Goal: Task Accomplishment & Management: Complete application form

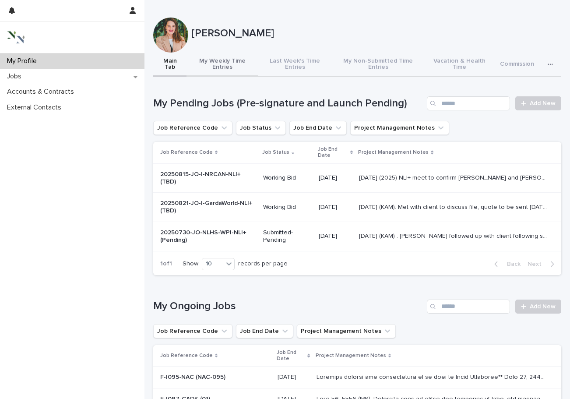
click at [232, 67] on button "My Weekly Time Entries" at bounding box center [222, 65] width 71 height 25
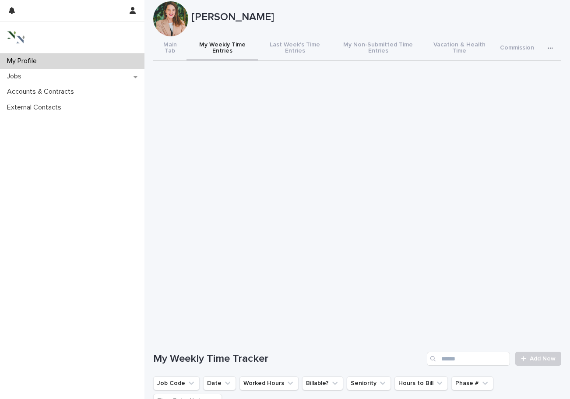
scroll to position [49, 0]
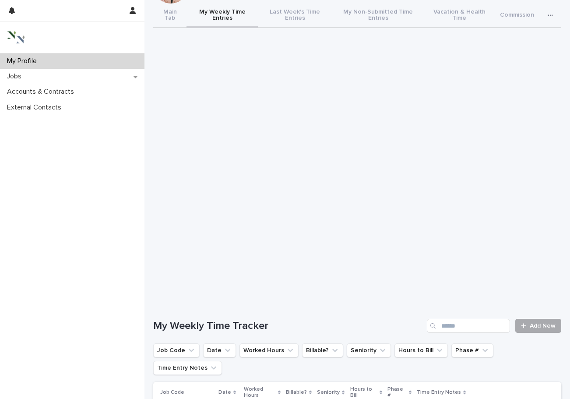
click at [531, 321] on link "Add New" at bounding box center [538, 326] width 46 height 14
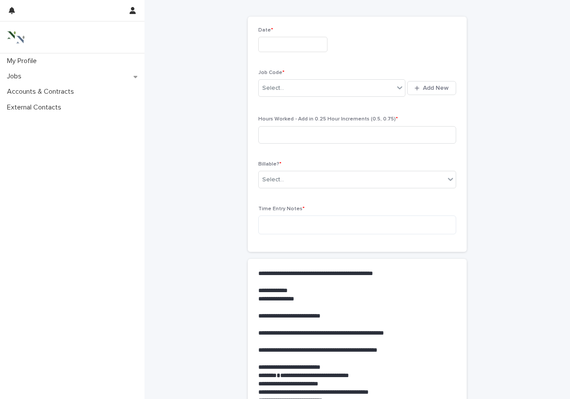
scroll to position [4, 0]
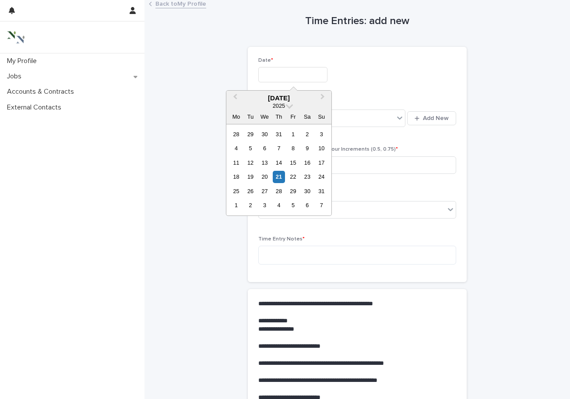
click at [282, 67] on input "text" at bounding box center [292, 74] width 69 height 15
click at [279, 178] on div "21" at bounding box center [279, 177] width 12 height 12
type input "**********"
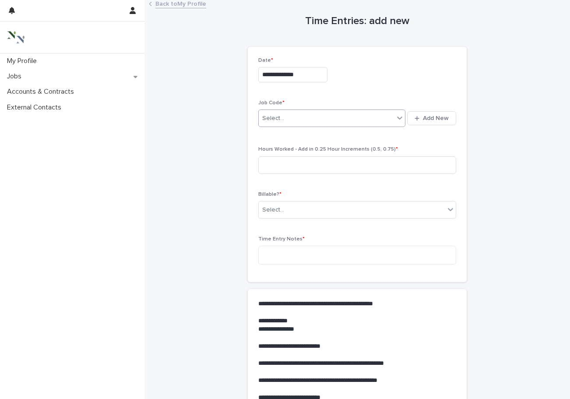
click at [276, 122] on div "Select..." at bounding box center [326, 118] width 135 height 14
type input "*****"
click at [292, 136] on div "20250821-JO-I-GardaWorld-NLI+" at bounding box center [332, 134] width 147 height 15
click at [281, 161] on input at bounding box center [357, 165] width 198 height 18
type input "*"
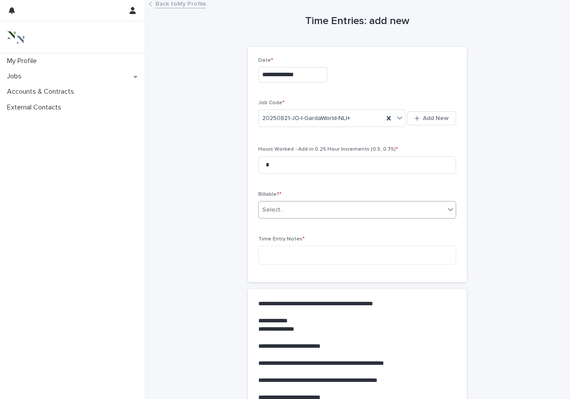
click at [288, 212] on div "Select..." at bounding box center [352, 210] width 186 height 14
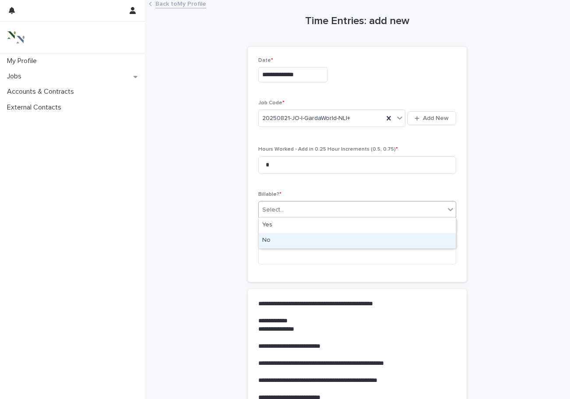
click at [279, 241] on div "No" at bounding box center [357, 240] width 197 height 15
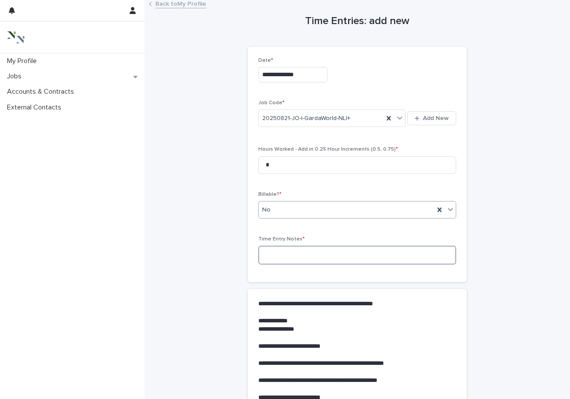
click at [278, 252] on textarea at bounding box center [357, 255] width 198 height 19
type textarea "*"
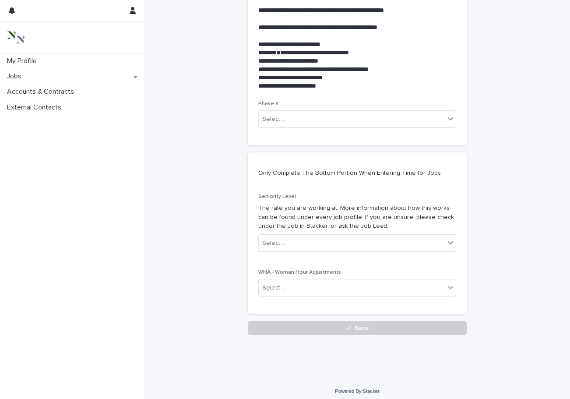
scroll to position [356, 0]
type textarea "**********"
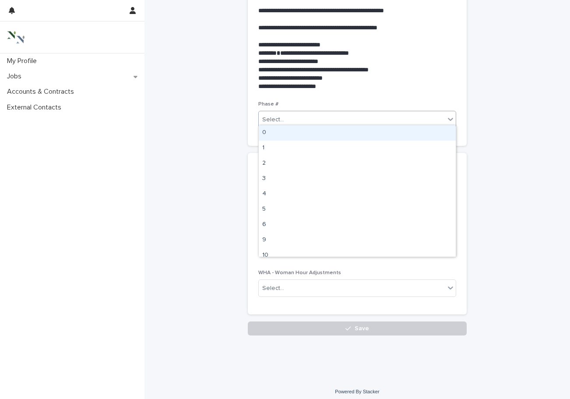
click at [312, 115] on div "Select..." at bounding box center [352, 120] width 186 height 14
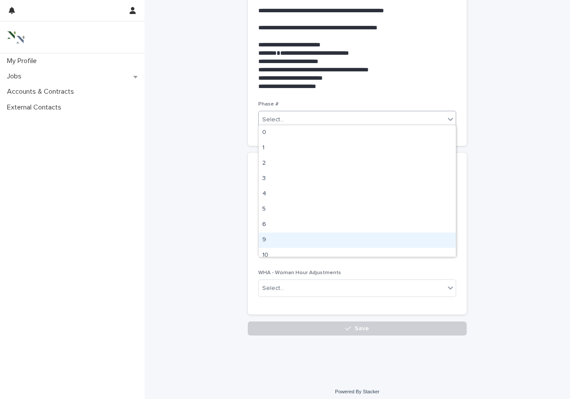
click at [286, 237] on div "9" at bounding box center [357, 240] width 197 height 15
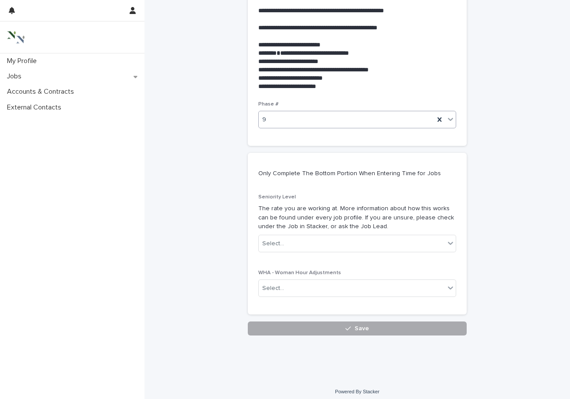
click at [291, 325] on button "Save" at bounding box center [357, 328] width 219 height 14
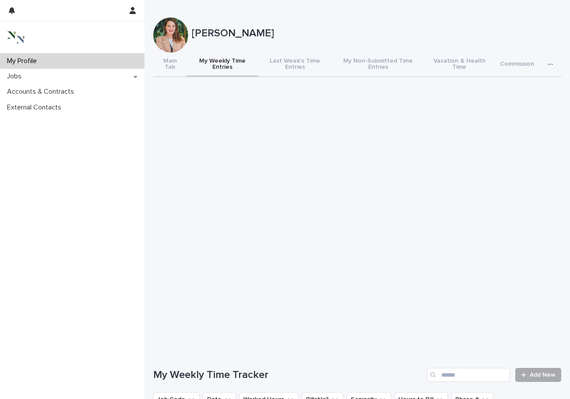
click at [550, 379] on link "Add New" at bounding box center [538, 375] width 46 height 14
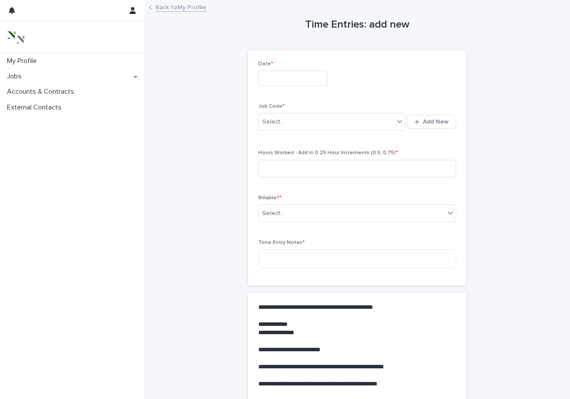
click at [300, 81] on input "text" at bounding box center [292, 77] width 69 height 15
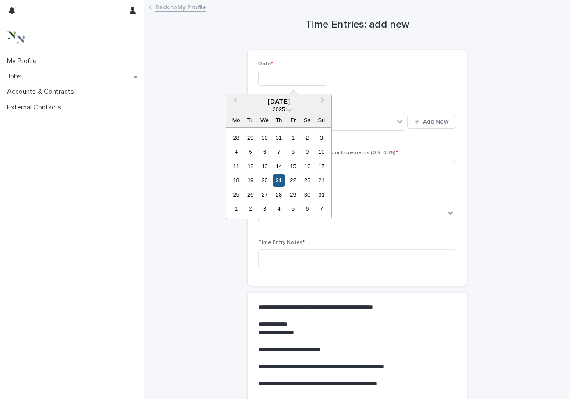
click at [280, 178] on div "21" at bounding box center [279, 180] width 12 height 12
type input "**********"
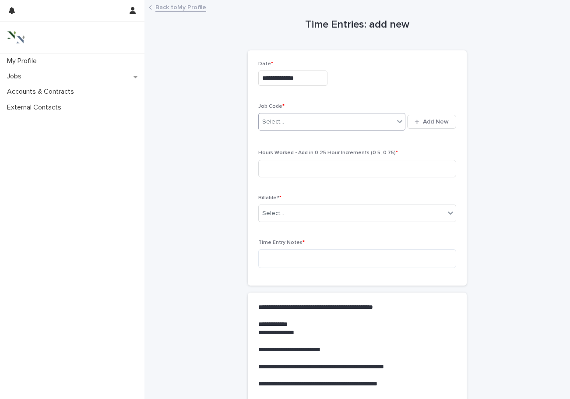
click at [279, 121] on div "Select..." at bounding box center [273, 121] width 22 height 9
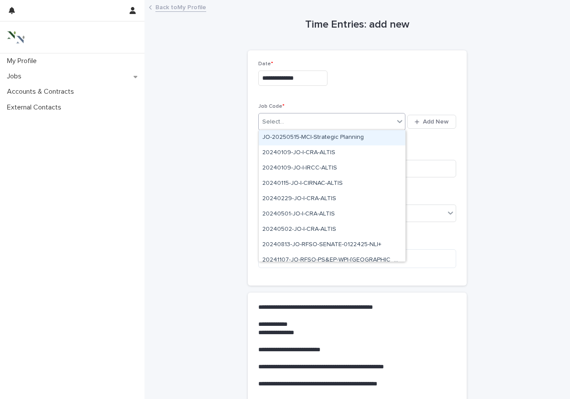
type input "*"
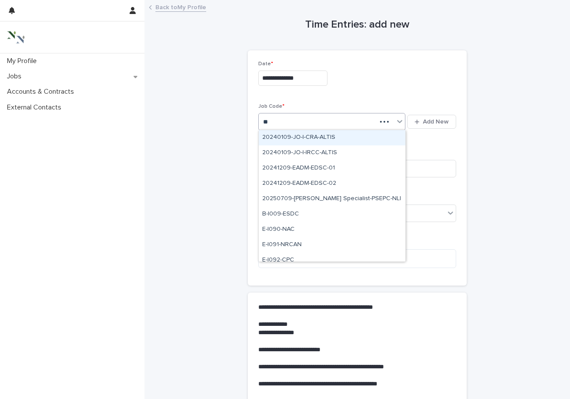
type input "***"
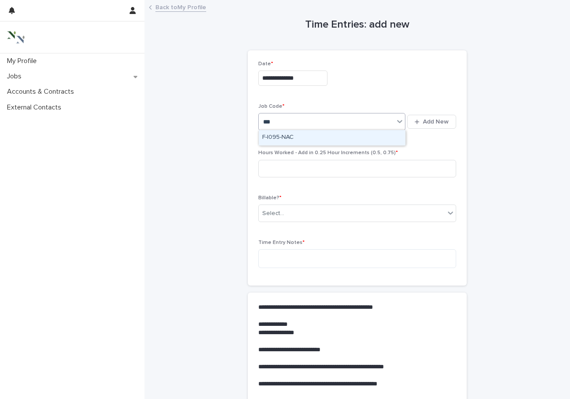
click at [299, 136] on div "F-I095-NAC" at bounding box center [332, 137] width 147 height 15
click at [284, 165] on input at bounding box center [357, 169] width 198 height 18
type input "*"
click at [312, 211] on div "Select..." at bounding box center [352, 213] width 186 height 14
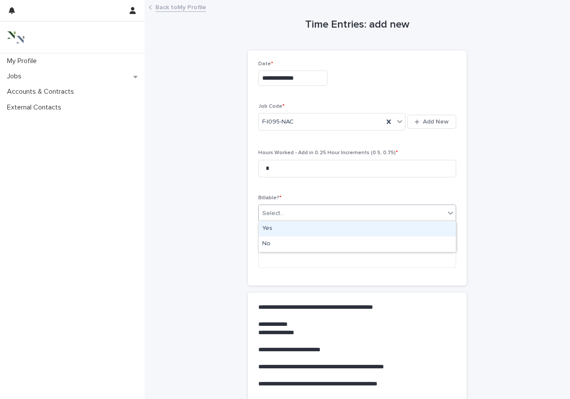
click at [296, 230] on div "Yes" at bounding box center [357, 228] width 197 height 15
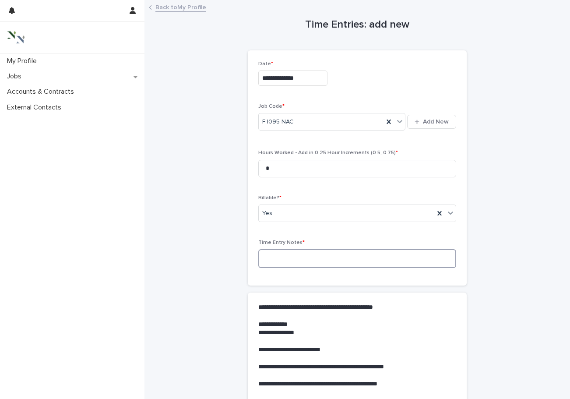
click at [283, 255] on textarea at bounding box center [357, 258] width 198 height 19
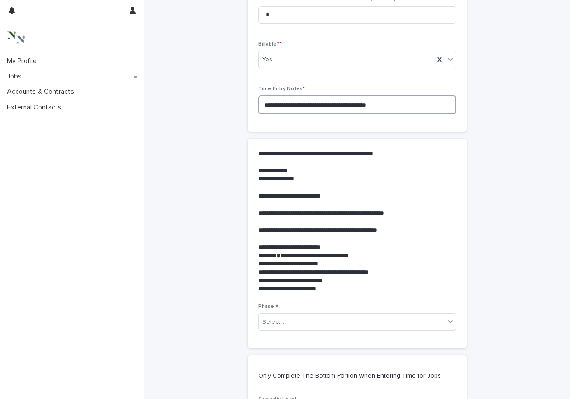
scroll to position [270, 0]
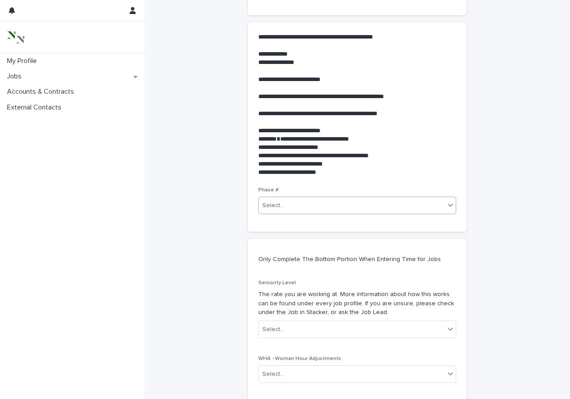
type textarea "**********"
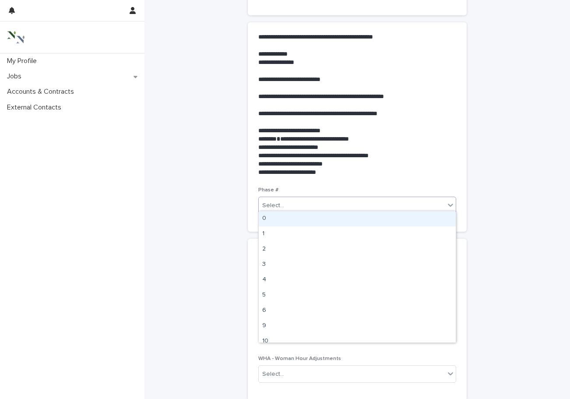
click at [285, 202] on input "text" at bounding box center [285, 205] width 1 height 7
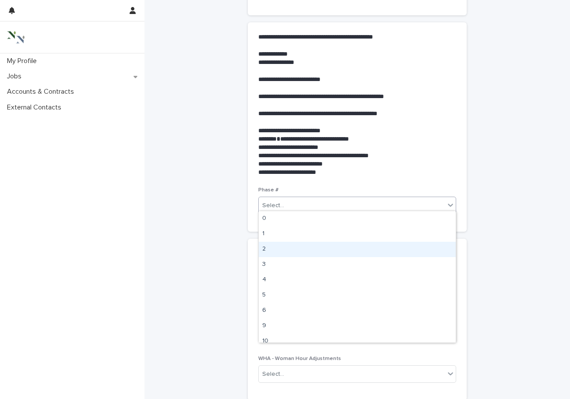
click at [271, 250] on div "2" at bounding box center [357, 249] width 197 height 15
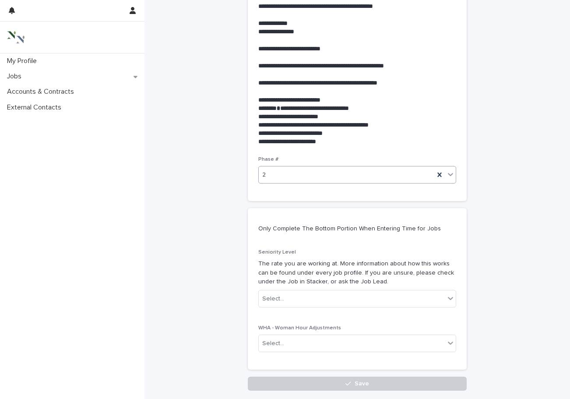
scroll to position [301, 0]
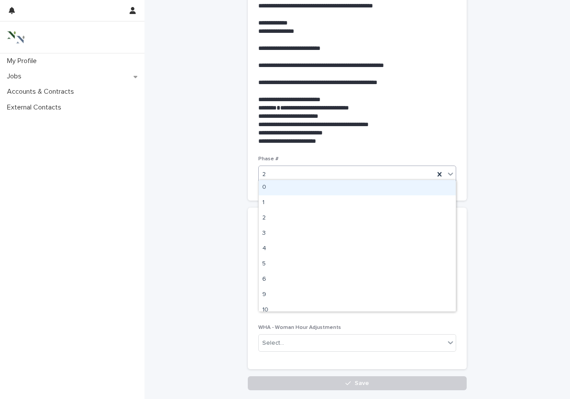
click at [280, 171] on div "2" at bounding box center [347, 174] width 176 height 14
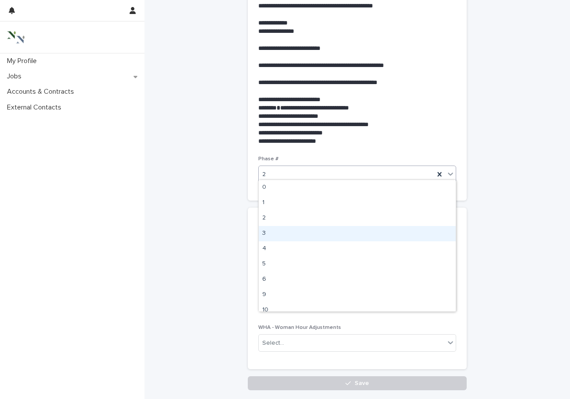
click at [269, 232] on div "3" at bounding box center [357, 233] width 197 height 15
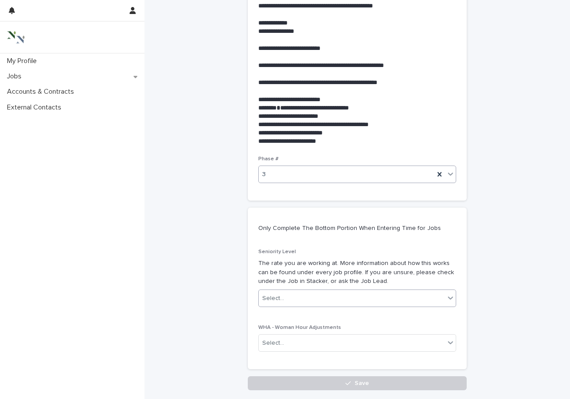
click at [273, 294] on div "Select..." at bounding box center [273, 298] width 22 height 9
click at [270, 308] on div "Senior" at bounding box center [357, 310] width 197 height 15
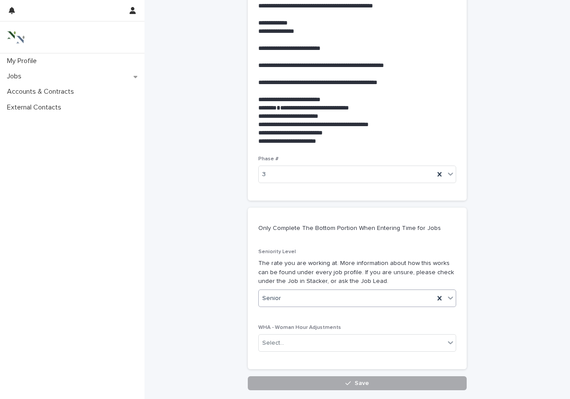
click at [279, 377] on button "Save" at bounding box center [357, 383] width 219 height 14
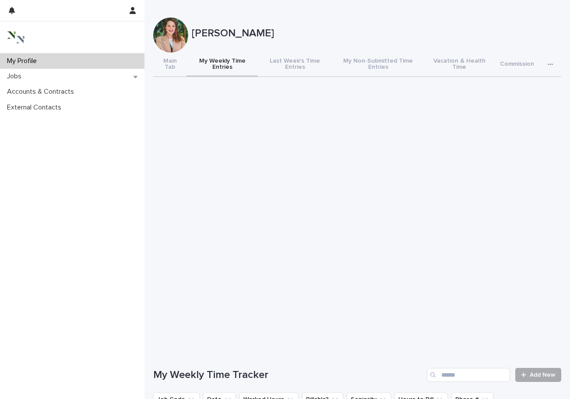
click at [525, 370] on link "Add New" at bounding box center [538, 375] width 46 height 14
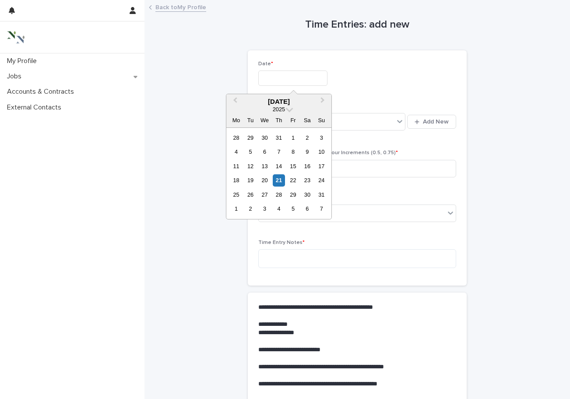
click at [261, 78] on input "text" at bounding box center [292, 77] width 69 height 15
click at [280, 177] on div "21" at bounding box center [279, 180] width 12 height 12
type input "**********"
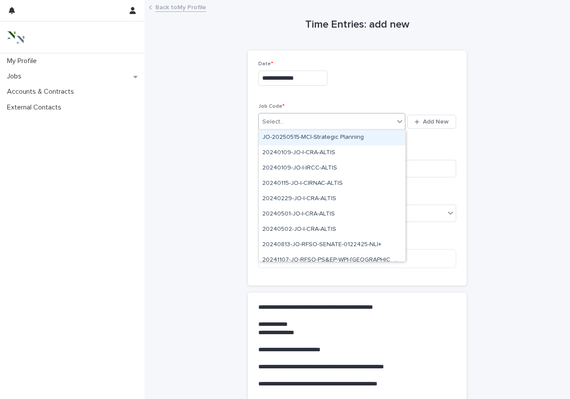
click at [275, 120] on div "Select..." at bounding box center [273, 121] width 22 height 9
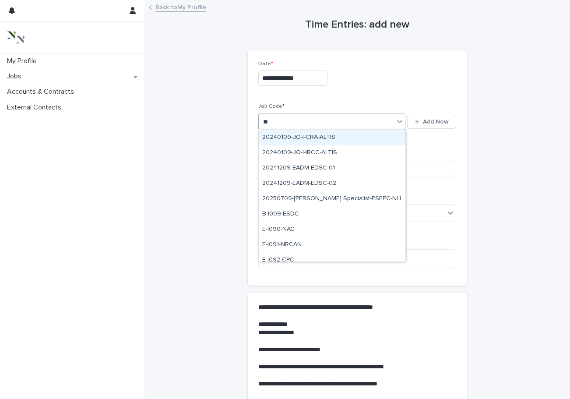
type input "***"
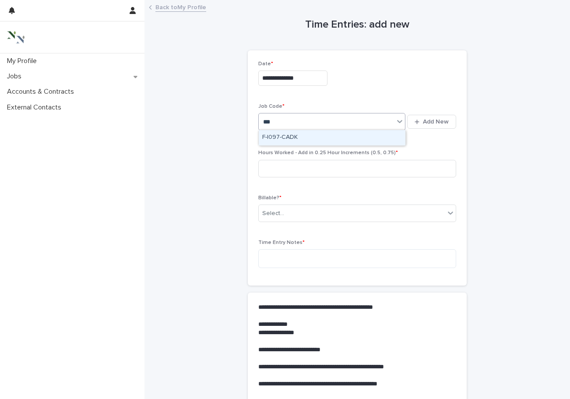
click at [278, 141] on div "F-I097-CADK" at bounding box center [332, 137] width 147 height 15
click at [274, 165] on input at bounding box center [357, 169] width 198 height 18
type input "*"
click at [276, 213] on div "Select..." at bounding box center [273, 213] width 22 height 9
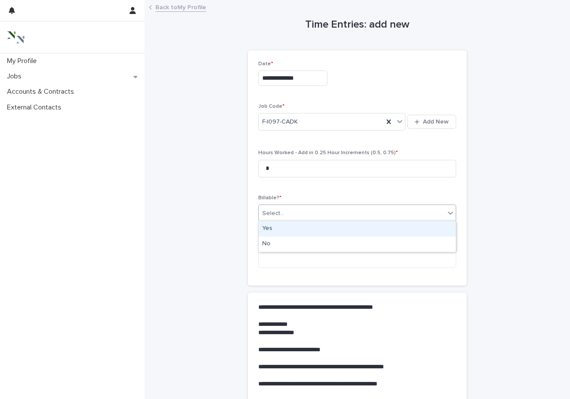
click at [275, 228] on div "Yes" at bounding box center [357, 228] width 197 height 15
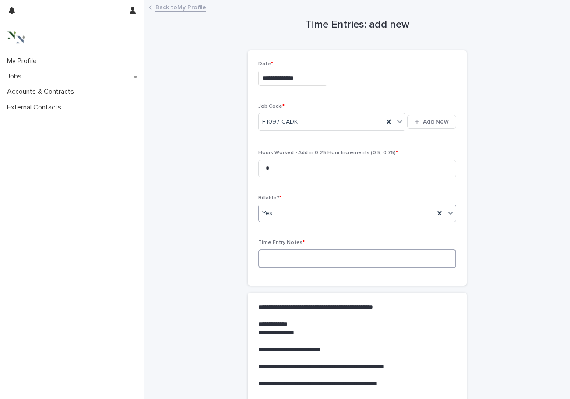
click at [273, 260] on textarea at bounding box center [357, 258] width 198 height 19
click at [273, 166] on input "*" at bounding box center [357, 169] width 198 height 18
type input "****"
click at [273, 265] on textarea at bounding box center [357, 258] width 198 height 19
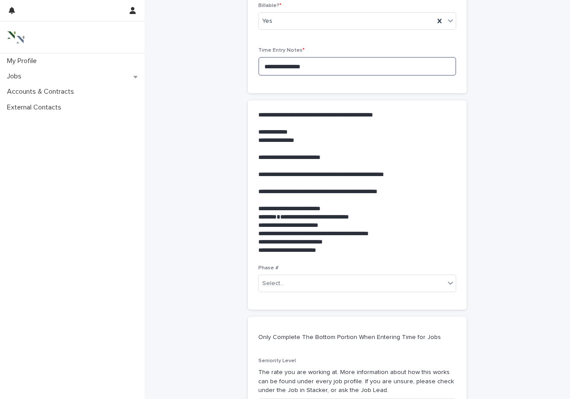
scroll to position [206, 0]
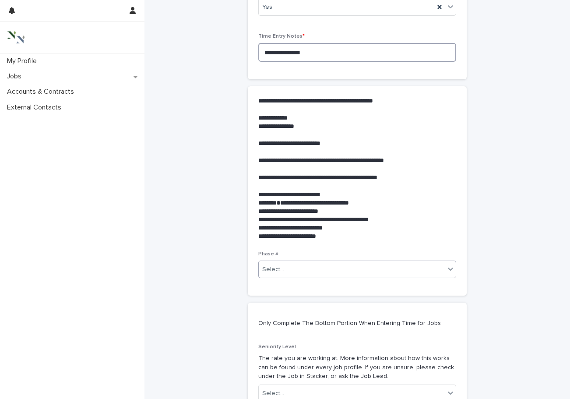
type textarea "**********"
click at [275, 271] on div "Select..." at bounding box center [352, 269] width 186 height 14
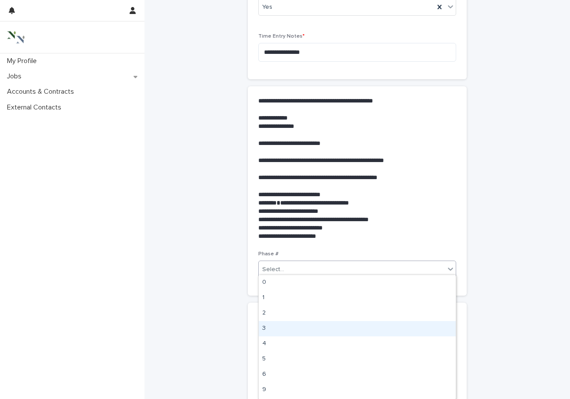
click at [271, 325] on div "3" at bounding box center [357, 328] width 197 height 15
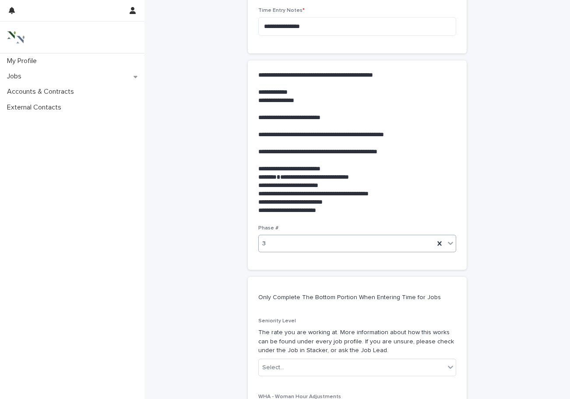
scroll to position [269, 0]
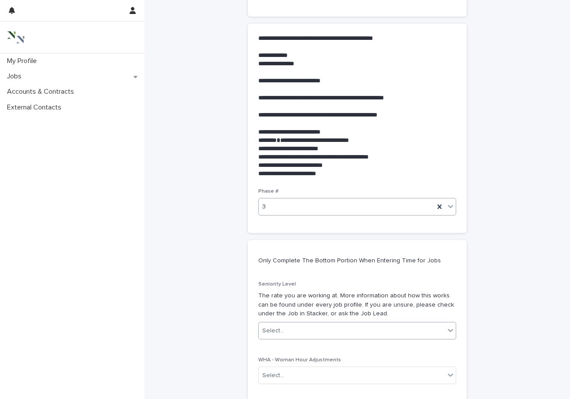
click at [271, 326] on div "Select..." at bounding box center [273, 330] width 22 height 9
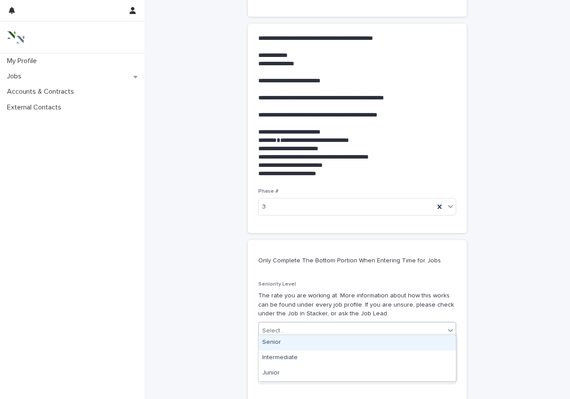
click at [271, 341] on div "Senior" at bounding box center [357, 342] width 197 height 15
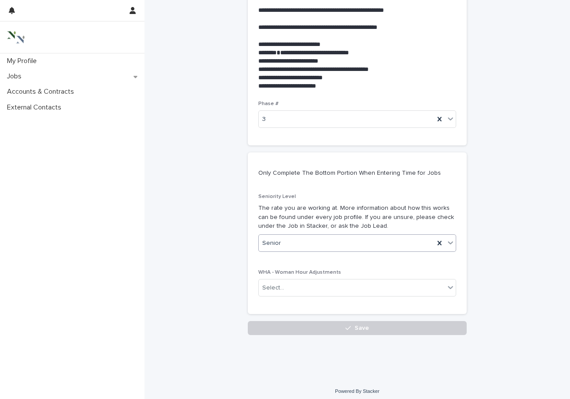
scroll to position [356, 0]
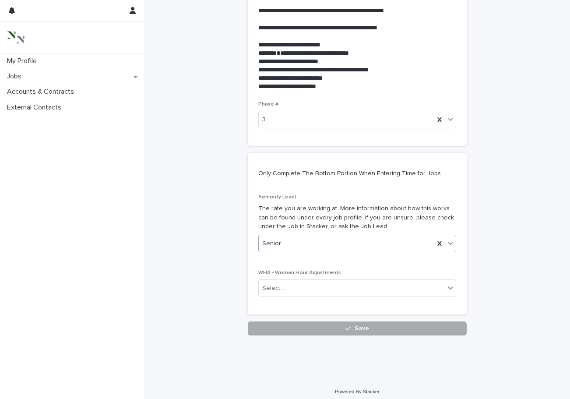
click at [274, 321] on button "Save" at bounding box center [357, 328] width 219 height 14
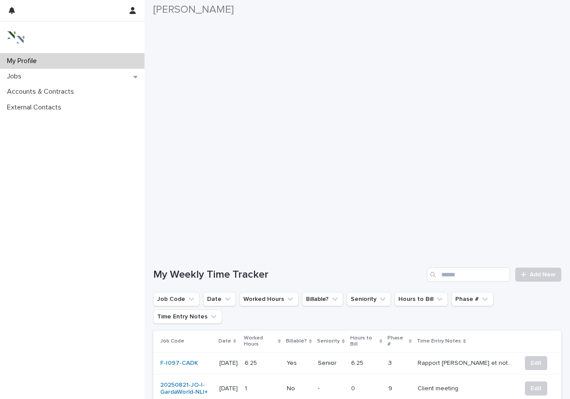
scroll to position [106, 0]
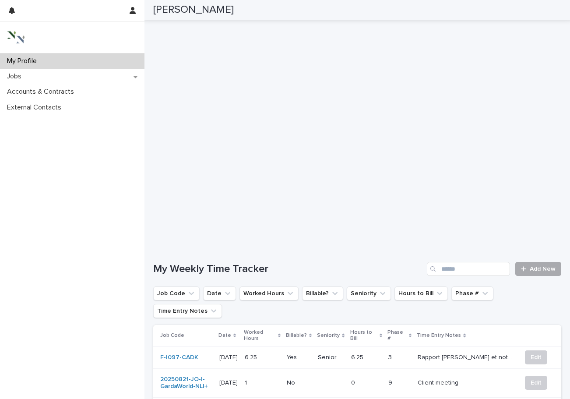
click at [530, 269] on div at bounding box center [525, 269] width 9 height 6
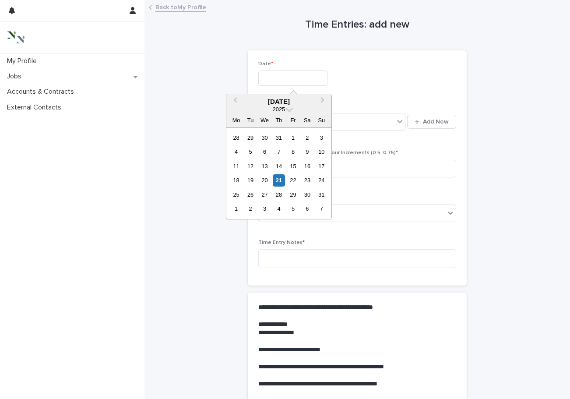
click at [272, 81] on input "text" at bounding box center [292, 77] width 69 height 15
click at [279, 175] on div "21" at bounding box center [279, 180] width 12 height 12
type input "**********"
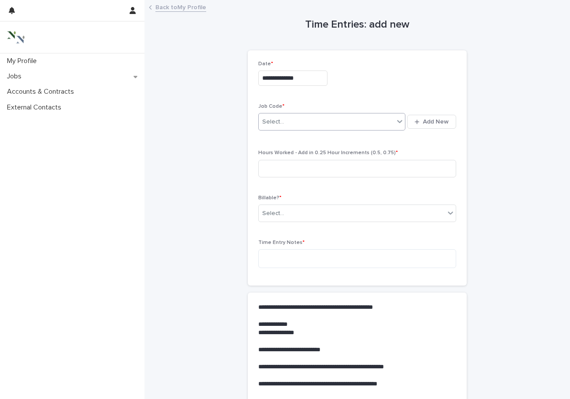
click at [276, 123] on div "Select..." at bounding box center [273, 121] width 22 height 9
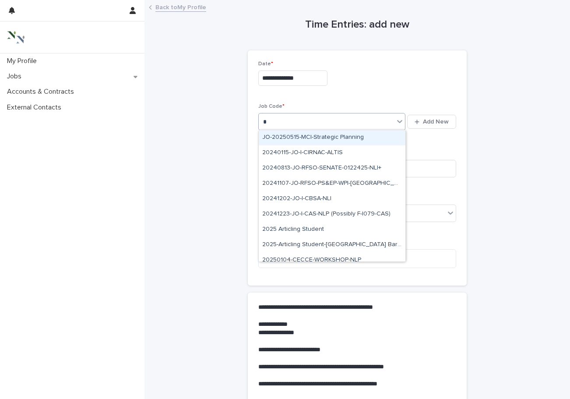
type input "**"
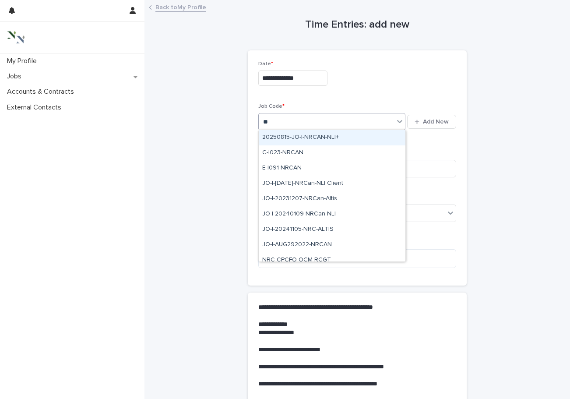
click at [280, 140] on div "20250815-JO-I-NRCAN-NLI+" at bounding box center [332, 137] width 147 height 15
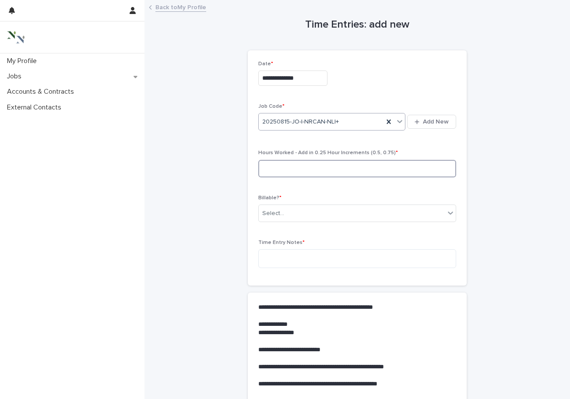
click at [274, 163] on input at bounding box center [357, 169] width 198 height 18
type input "*"
type input "****"
click at [286, 209] on div "Select..." at bounding box center [352, 213] width 186 height 14
click at [274, 242] on div "No" at bounding box center [291, 243] width 65 height 15
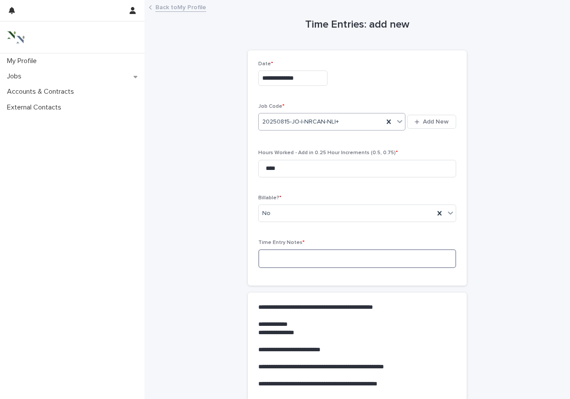
click at [273, 254] on textarea at bounding box center [357, 258] width 198 height 19
type textarea "*"
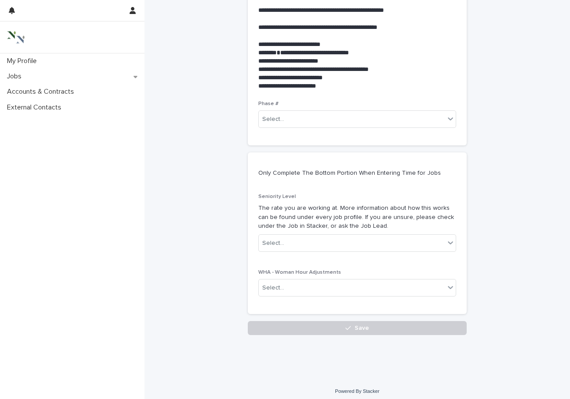
scroll to position [356, 0]
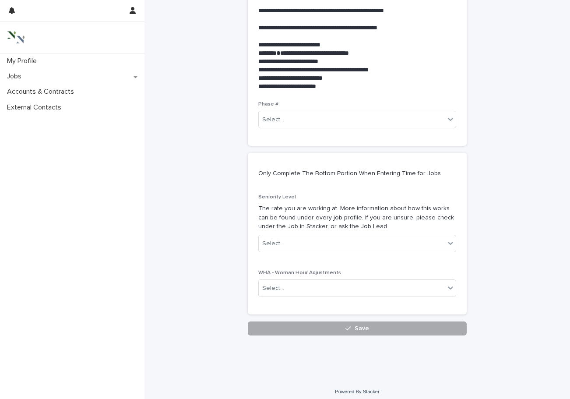
type textarea "**********"
click at [301, 327] on button "Save" at bounding box center [357, 328] width 219 height 14
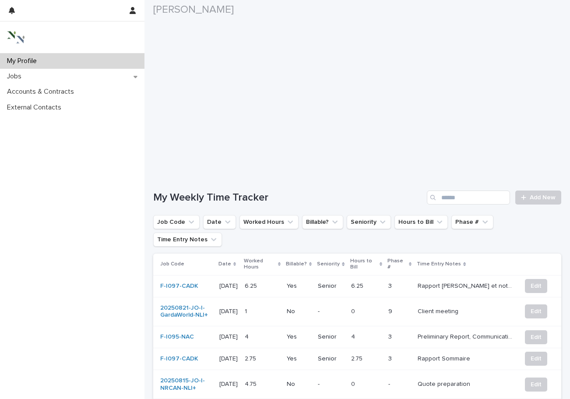
scroll to position [282, 0]
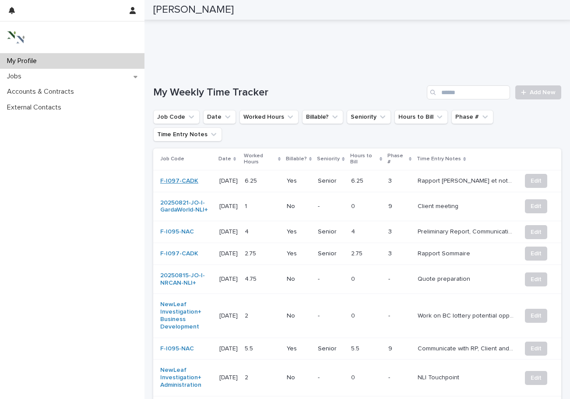
click at [187, 177] on link "F-I097-CADK" at bounding box center [179, 180] width 38 height 7
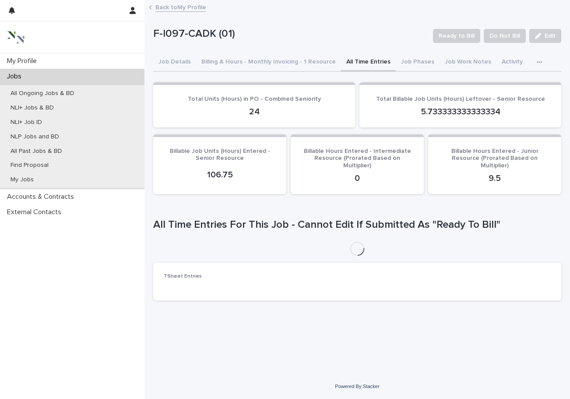
click at [347, 65] on button "All Time Entries" at bounding box center [368, 62] width 55 height 18
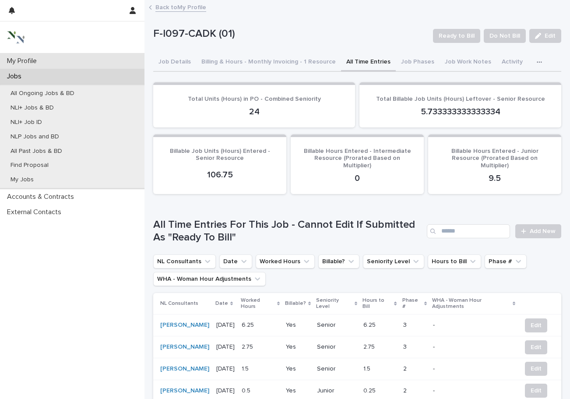
click at [54, 59] on div "My Profile" at bounding box center [72, 60] width 144 height 15
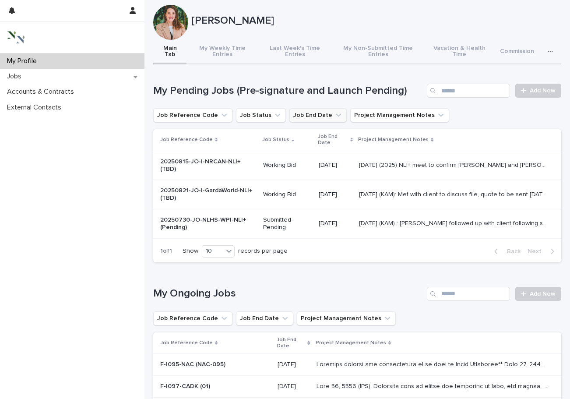
scroll to position [16, 0]
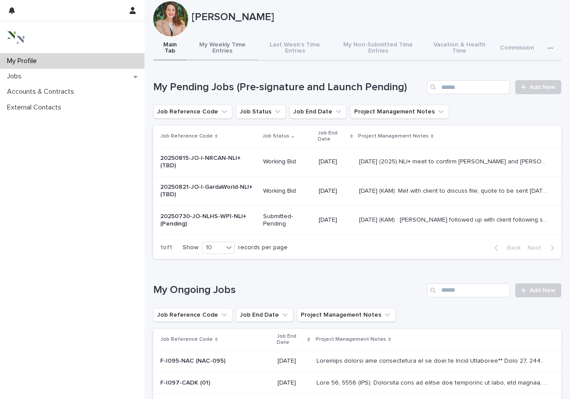
click at [238, 47] on button "My Weekly Time Entries" at bounding box center [222, 48] width 71 height 25
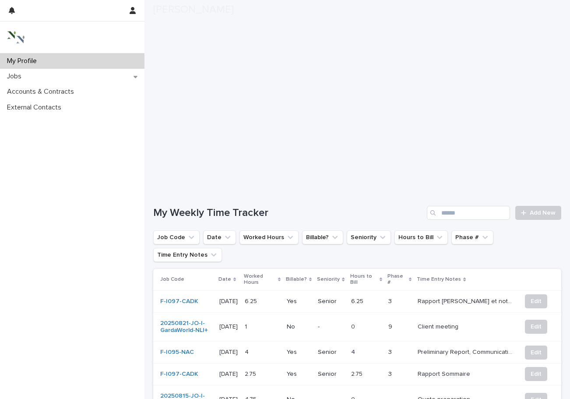
scroll to position [174, 0]
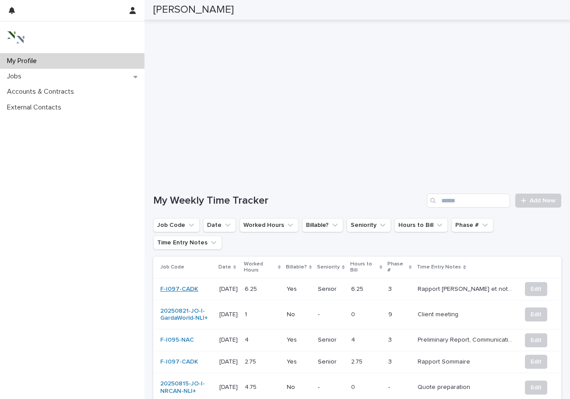
click at [191, 285] on link "F-I097-CADK" at bounding box center [179, 288] width 38 height 7
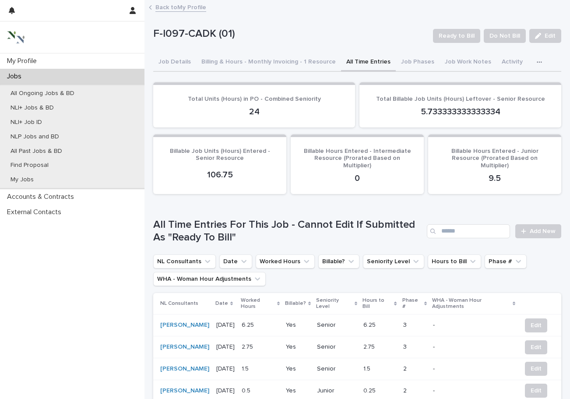
click at [342, 62] on button "All Time Entries" at bounding box center [368, 62] width 55 height 18
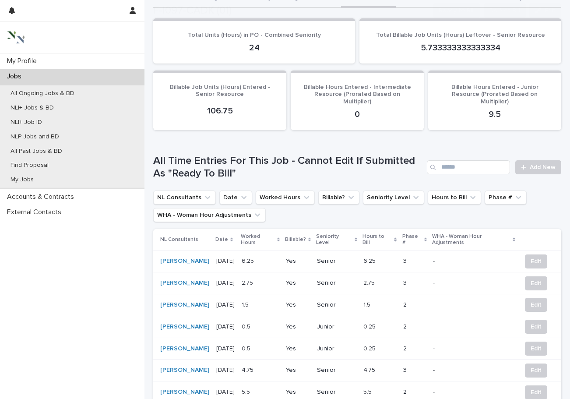
scroll to position [91, 0]
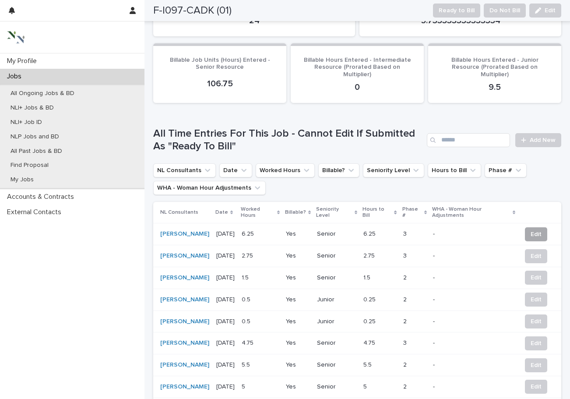
click at [530, 227] on button "Edit" at bounding box center [536, 234] width 22 height 14
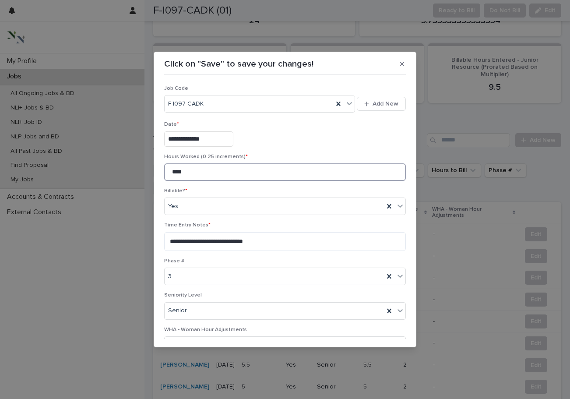
drag, startPoint x: 189, startPoint y: 171, endPoint x: 166, endPoint y: 171, distance: 23.2
click at [166, 171] on input "****" at bounding box center [285, 172] width 242 height 18
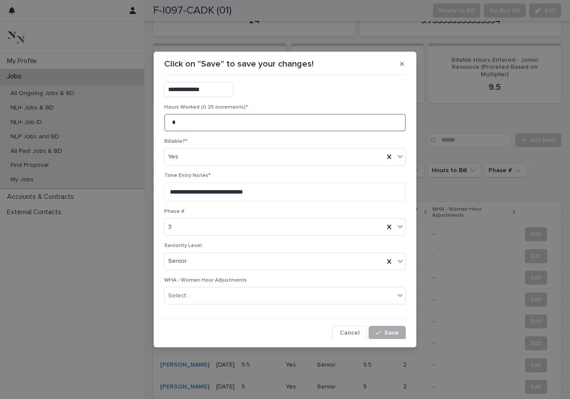
scroll to position [49, 0]
type input "*"
click at [378, 330] on icon "button" at bounding box center [378, 333] width 5 height 6
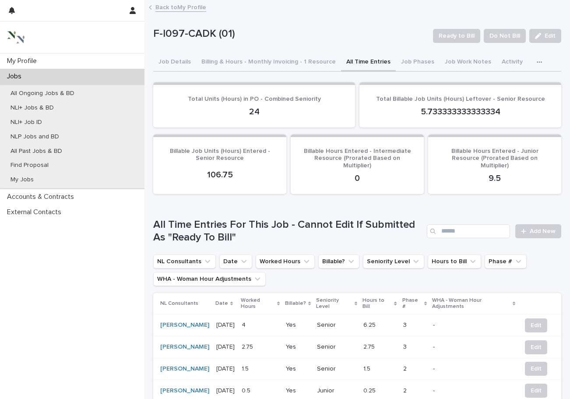
scroll to position [0, 0]
click at [291, 60] on button "Billing & Hours - Monthly Invoicing - 1 Resource" at bounding box center [268, 62] width 145 height 18
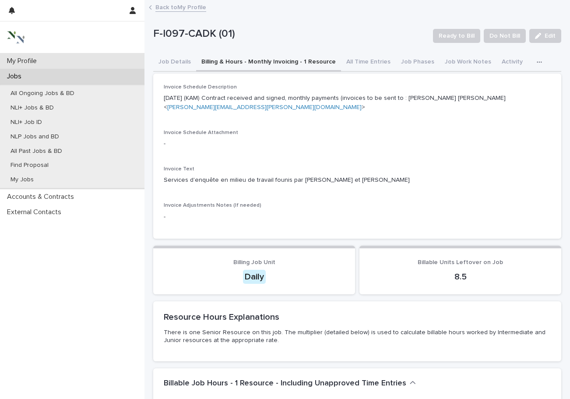
click at [73, 63] on div "My Profile" at bounding box center [72, 60] width 144 height 15
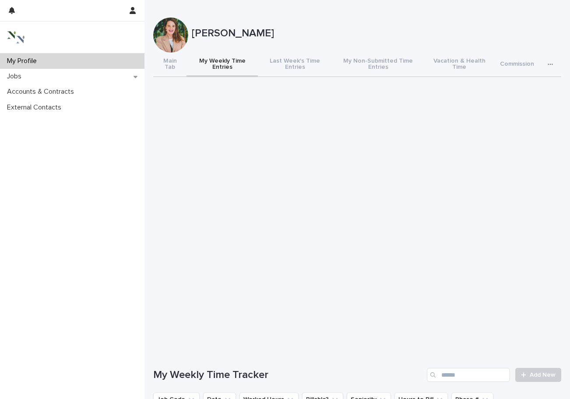
click at [229, 62] on button "My Weekly Time Entries" at bounding box center [222, 65] width 71 height 25
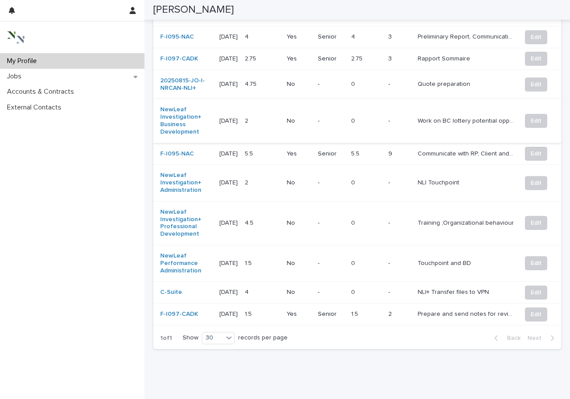
scroll to position [477, 0]
click at [173, 56] on link "F-I097-CADK" at bounding box center [179, 59] width 38 height 7
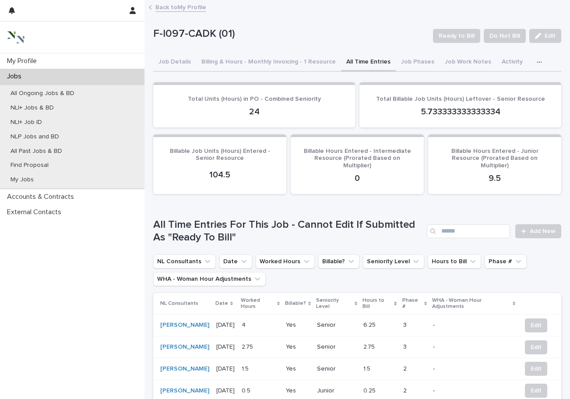
click at [344, 60] on button "All Time Entries" at bounding box center [368, 62] width 55 height 18
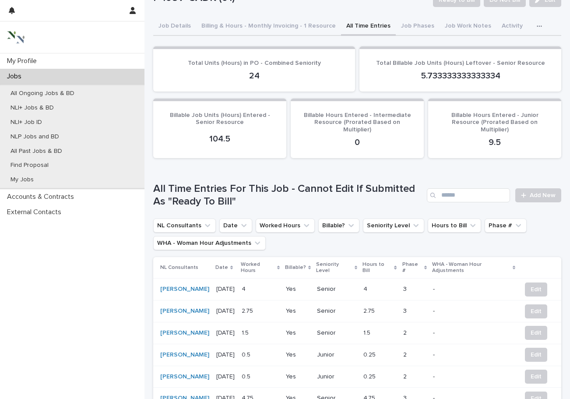
scroll to position [46, 0]
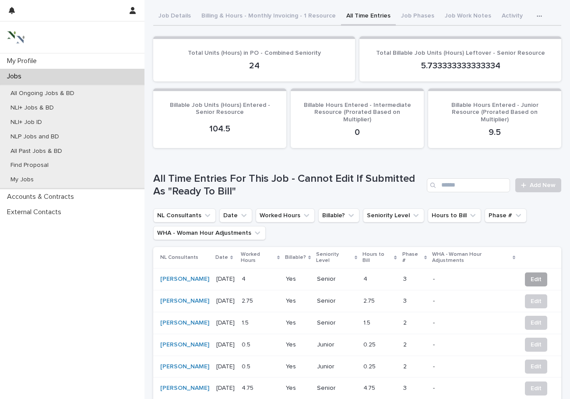
click at [535, 276] on span "Edit" at bounding box center [536, 279] width 11 height 9
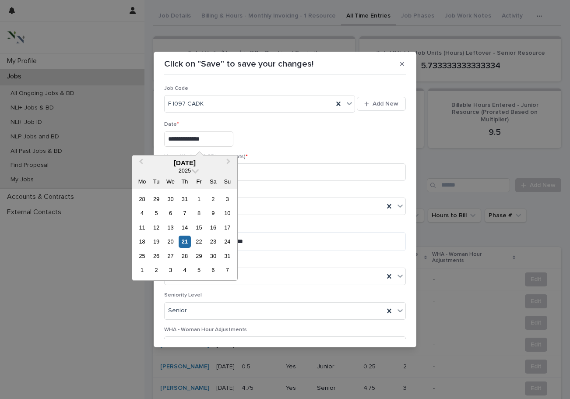
click at [218, 139] on input "**********" at bounding box center [198, 138] width 69 height 15
click at [158, 241] on div "19" at bounding box center [156, 242] width 12 height 12
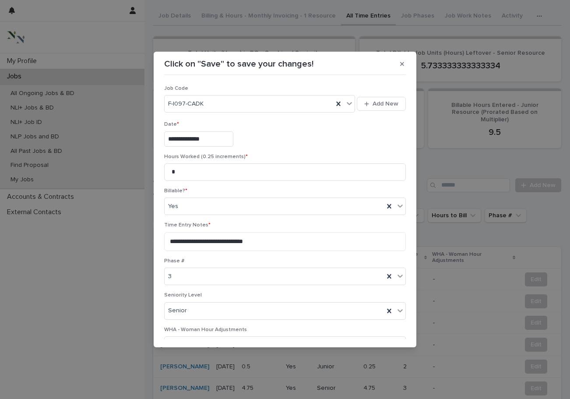
type input "**********"
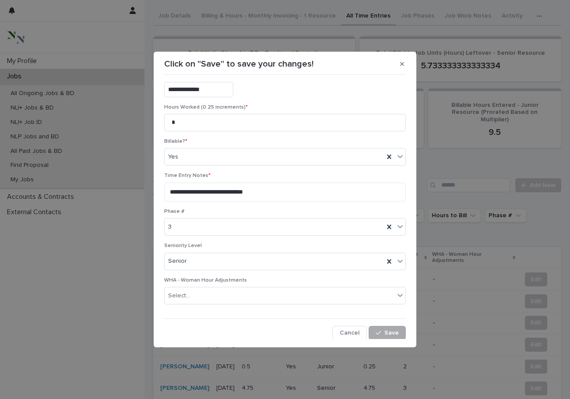
scroll to position [49, 0]
click at [388, 331] on span "Save" at bounding box center [391, 333] width 14 height 6
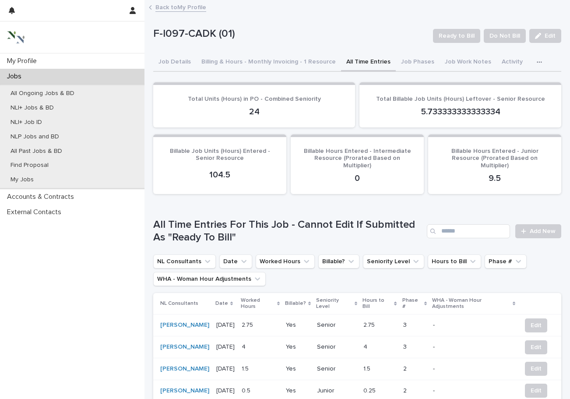
scroll to position [0, 0]
click at [286, 58] on button "Billing & Hours - Monthly Invoicing - 1 Resource" at bounding box center [268, 62] width 145 height 18
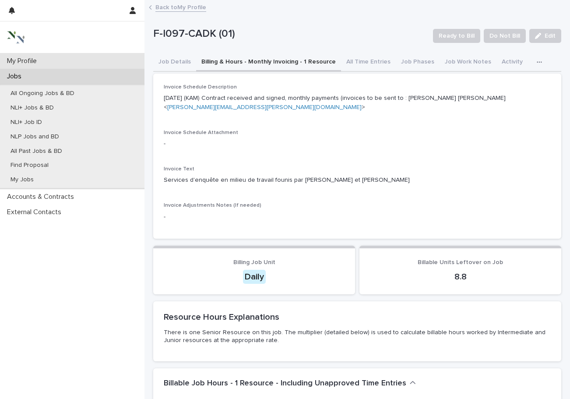
click at [79, 58] on div "My Profile" at bounding box center [72, 60] width 144 height 15
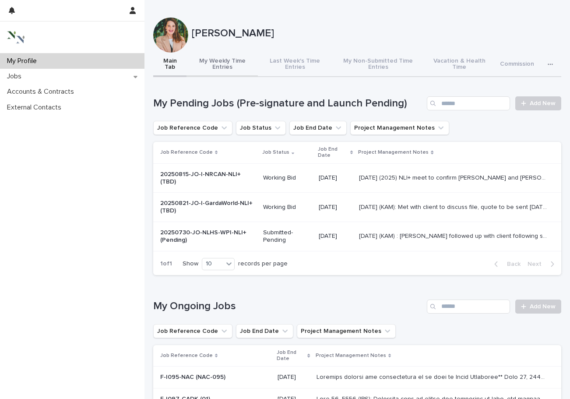
click at [222, 68] on button "My Weekly Time Entries" at bounding box center [222, 65] width 71 height 25
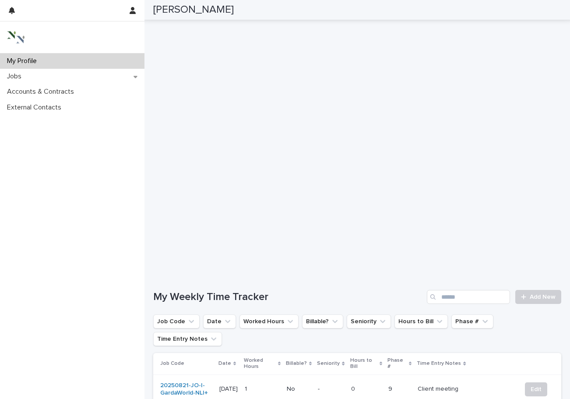
scroll to position [106, 0]
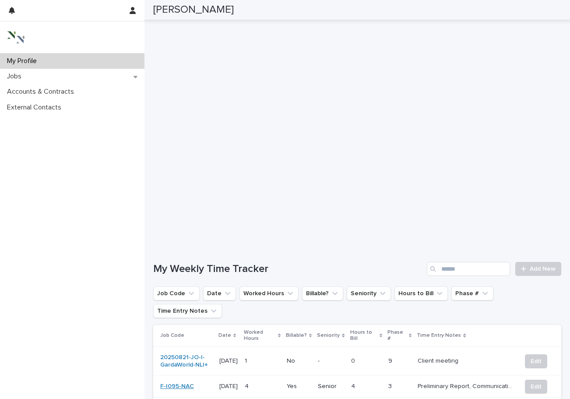
click at [183, 383] on link "F-I095-NAC" at bounding box center [177, 386] width 34 height 7
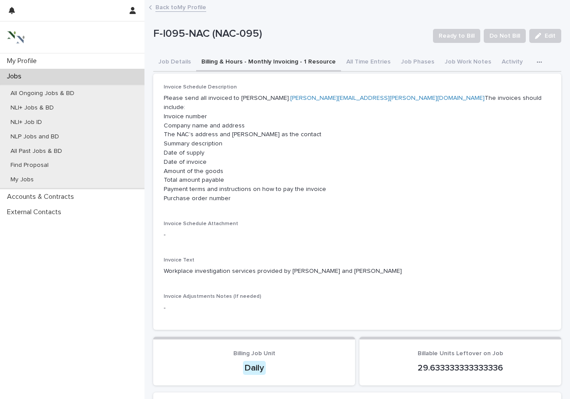
click at [274, 64] on button "Billing & Hours - Monthly Invoicing - 1 Resource" at bounding box center [268, 62] width 145 height 18
click at [48, 60] on div "My Profile" at bounding box center [72, 60] width 144 height 15
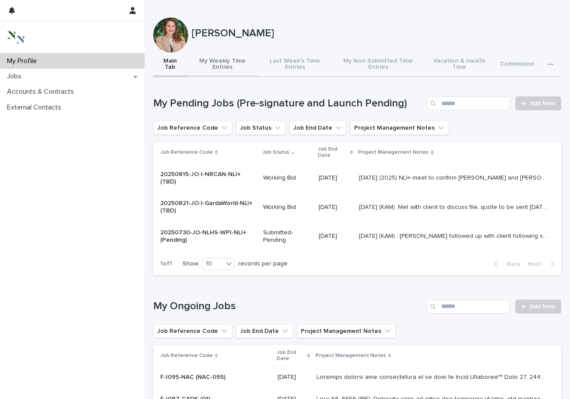
click at [226, 63] on button "My Weekly Time Entries" at bounding box center [222, 65] width 71 height 25
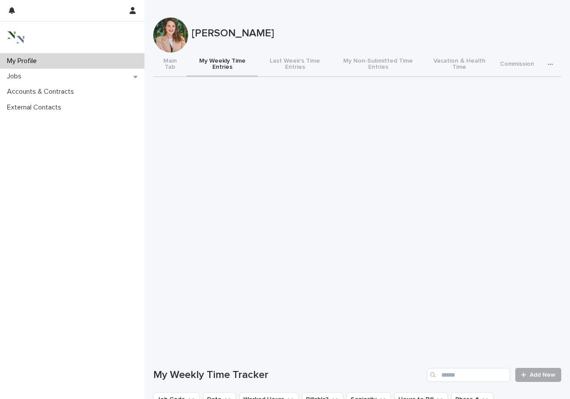
click at [543, 374] on span "Add New" at bounding box center [543, 375] width 26 height 6
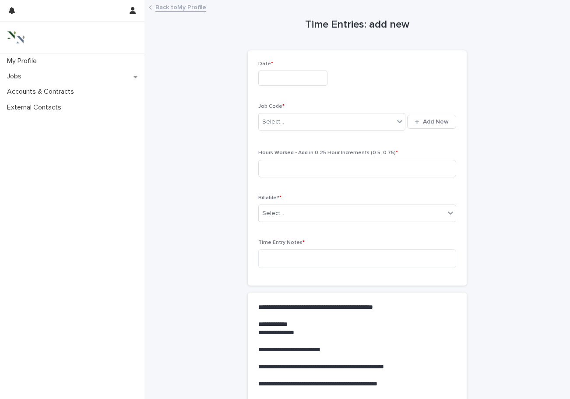
click at [286, 81] on input "text" at bounding box center [292, 77] width 69 height 15
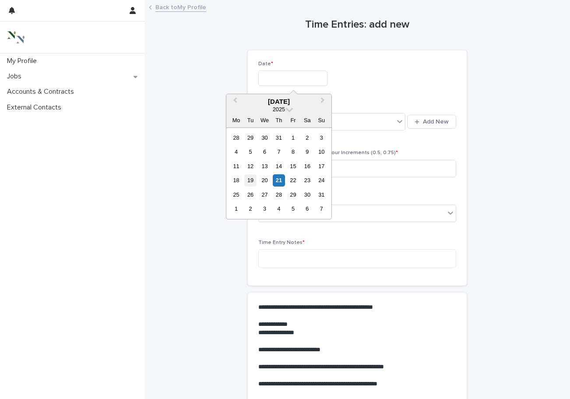
click at [253, 178] on div "19" at bounding box center [250, 180] width 12 height 12
type input "**********"
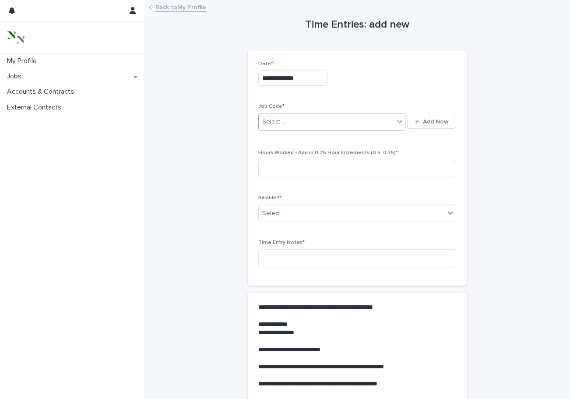
click at [276, 124] on div "Select..." at bounding box center [273, 121] width 22 height 9
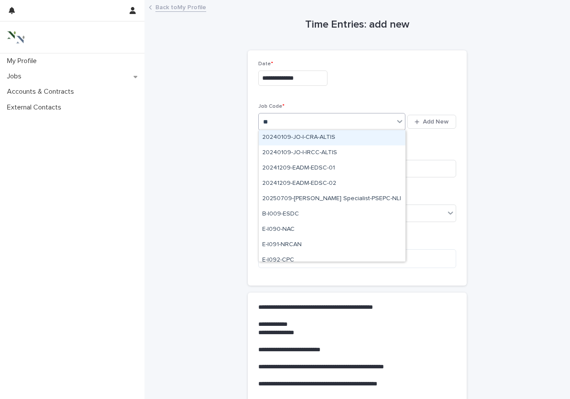
type input "***"
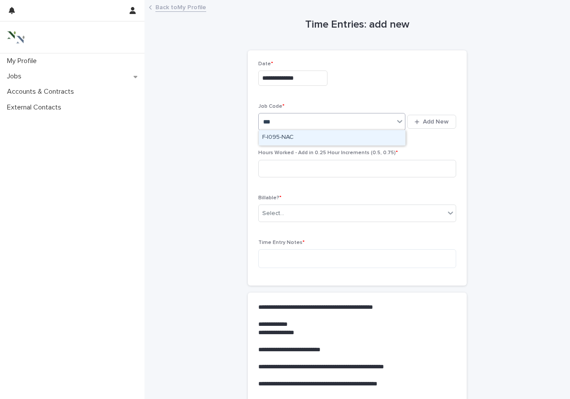
click at [279, 137] on div "F-I095-NAC" at bounding box center [332, 137] width 147 height 15
click at [273, 167] on input at bounding box center [357, 169] width 198 height 18
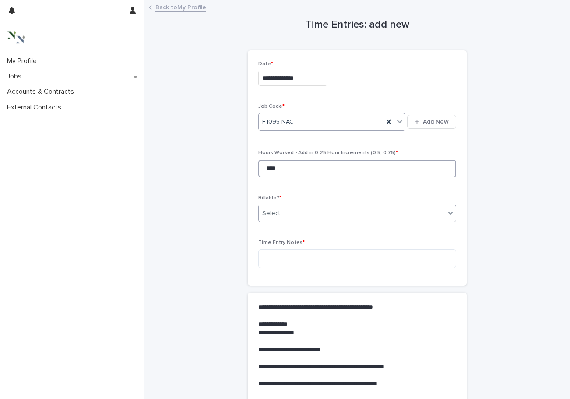
type input "****"
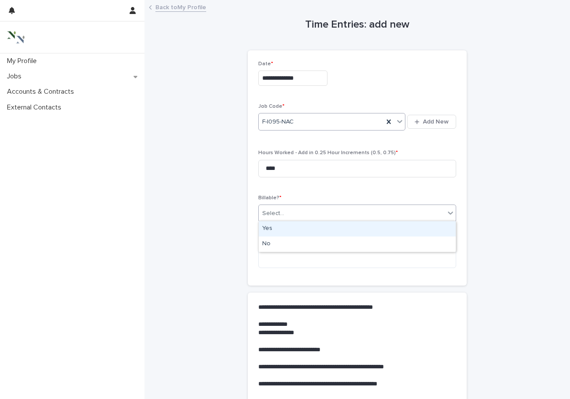
click at [275, 210] on div "Select..." at bounding box center [273, 213] width 22 height 9
click at [275, 226] on div "Yes" at bounding box center [357, 228] width 197 height 15
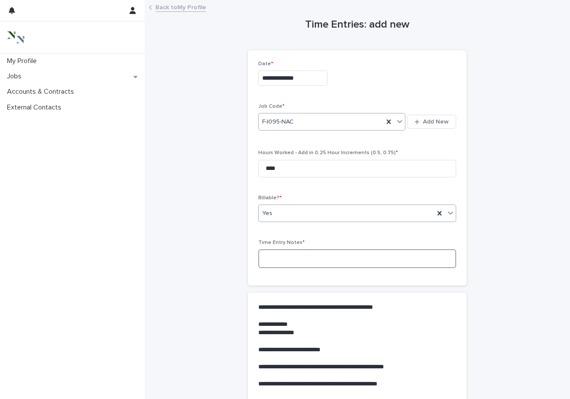
click at [271, 258] on textarea at bounding box center [357, 258] width 198 height 19
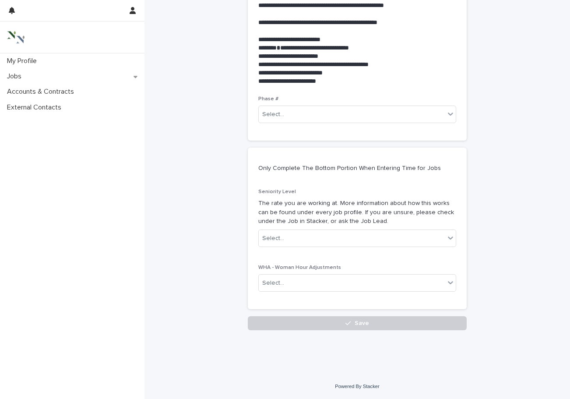
scroll to position [356, 0]
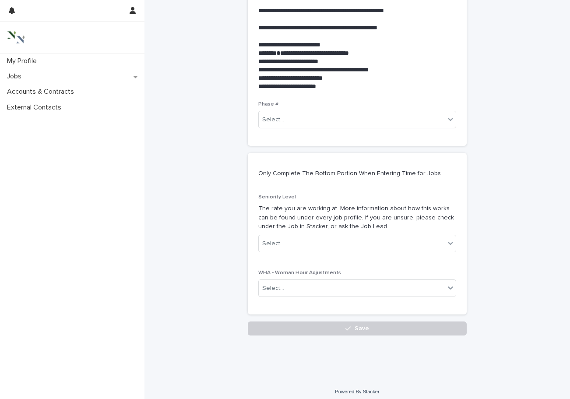
type textarea "**********"
click at [290, 125] on div "Phase # Select..." at bounding box center [357, 118] width 198 height 34
click at [283, 125] on div "Phase # Select..." at bounding box center [357, 118] width 198 height 34
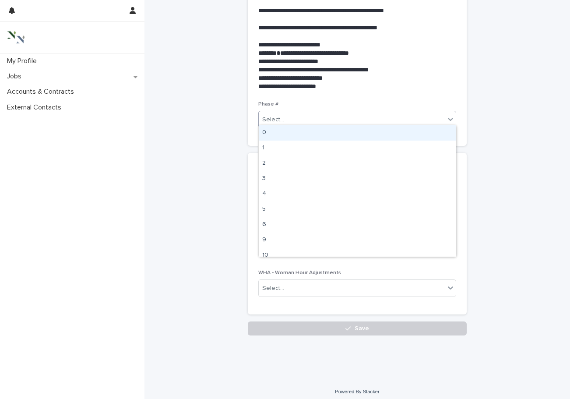
click at [275, 115] on div "Select..." at bounding box center [273, 119] width 22 height 9
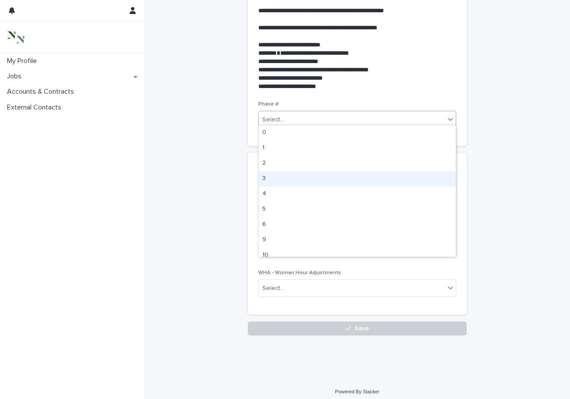
click at [268, 178] on div "3" at bounding box center [357, 178] width 197 height 15
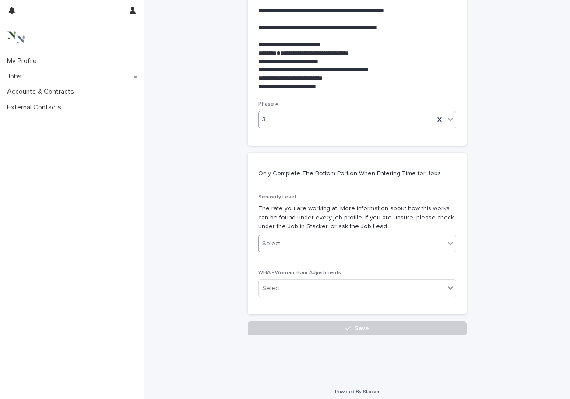
click at [269, 236] on div "Select..." at bounding box center [352, 243] width 186 height 14
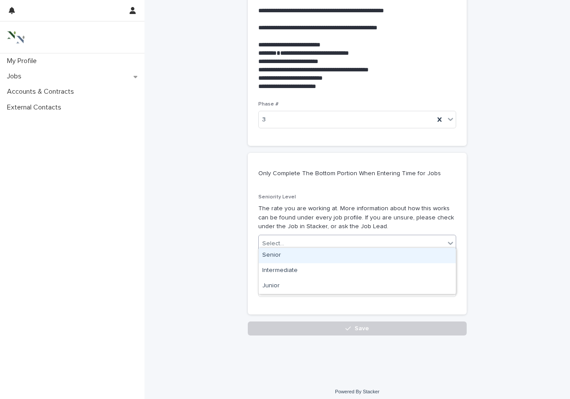
click at [268, 257] on div "Senior" at bounding box center [357, 255] width 197 height 15
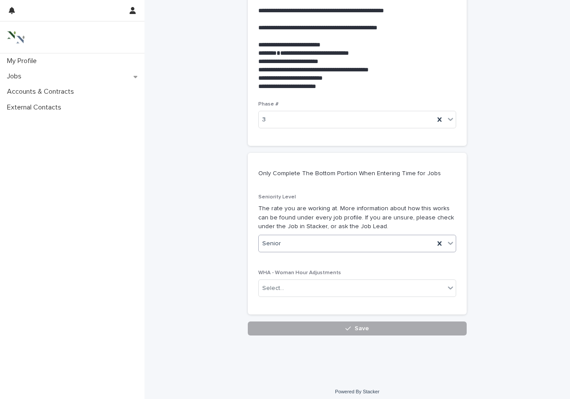
click at [271, 321] on button "Save" at bounding box center [357, 328] width 219 height 14
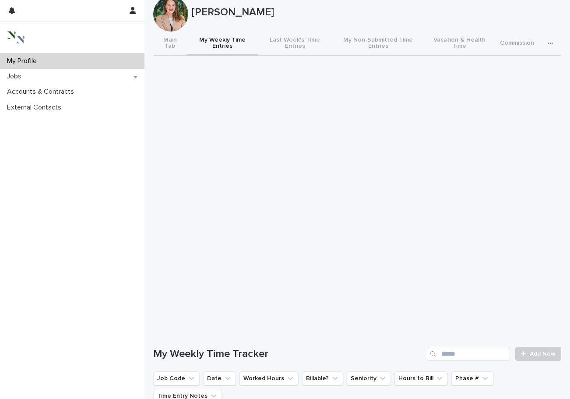
scroll to position [21, 0]
click at [543, 354] on span "Add New" at bounding box center [543, 353] width 26 height 6
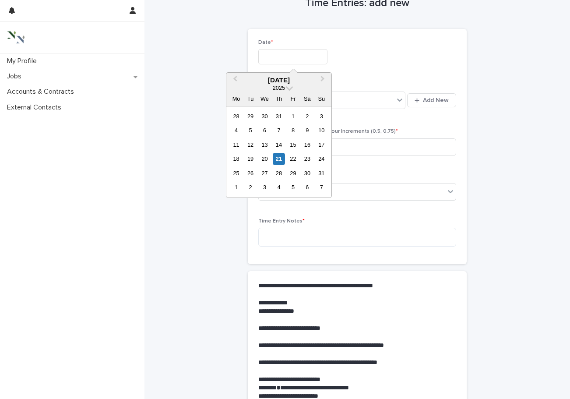
click at [275, 56] on input "text" at bounding box center [292, 56] width 69 height 15
click at [295, 155] on div "22" at bounding box center [293, 159] width 12 height 12
type input "**********"
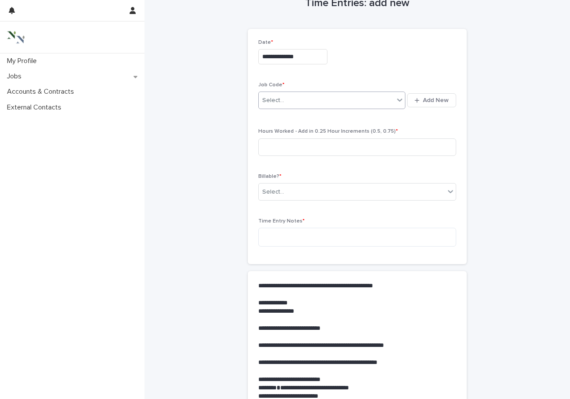
click at [279, 103] on div "Select..." at bounding box center [273, 100] width 22 height 9
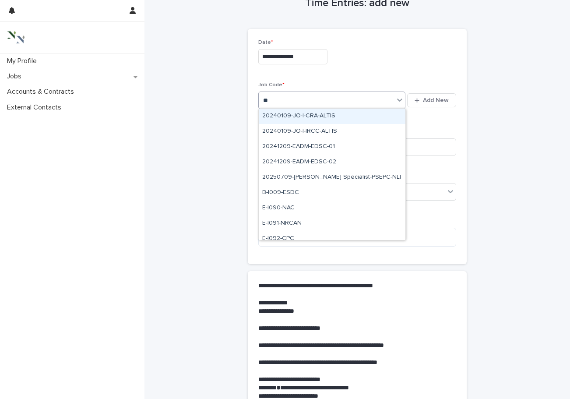
type input "***"
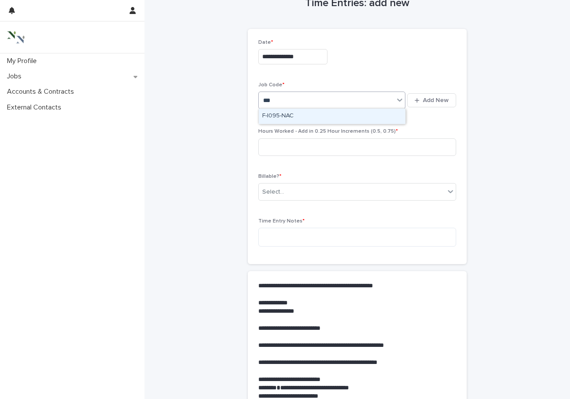
click at [288, 115] on div "F-I095-NAC" at bounding box center [332, 116] width 147 height 15
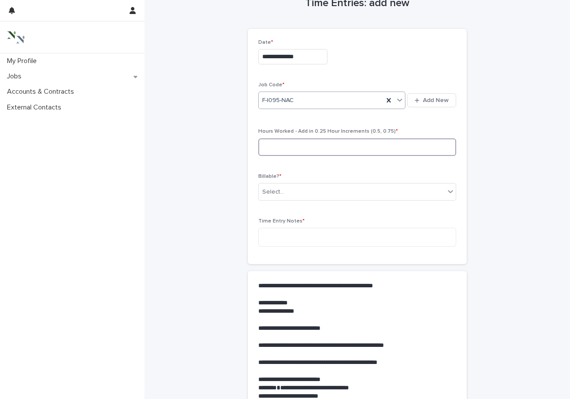
click at [279, 147] on input at bounding box center [357, 147] width 198 height 18
type input "*"
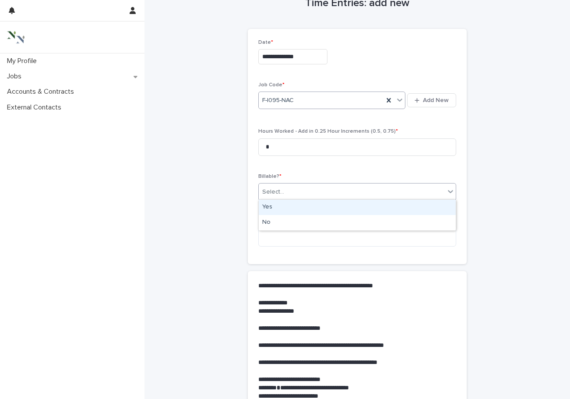
click at [275, 189] on div "Select..." at bounding box center [273, 191] width 22 height 9
click at [271, 208] on div "Yes" at bounding box center [357, 207] width 197 height 15
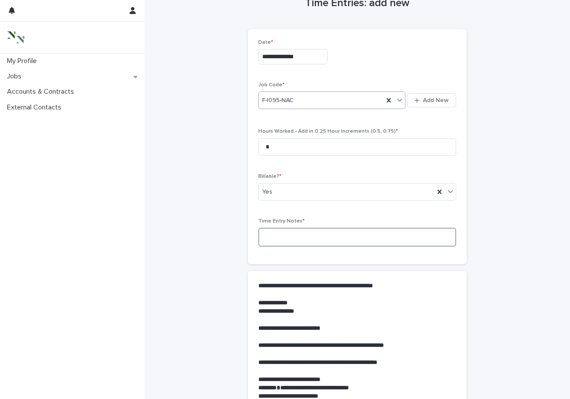
click at [271, 229] on textarea at bounding box center [357, 237] width 198 height 19
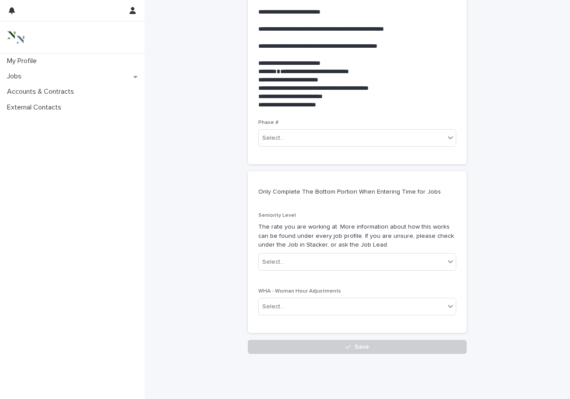
scroll to position [345, 0]
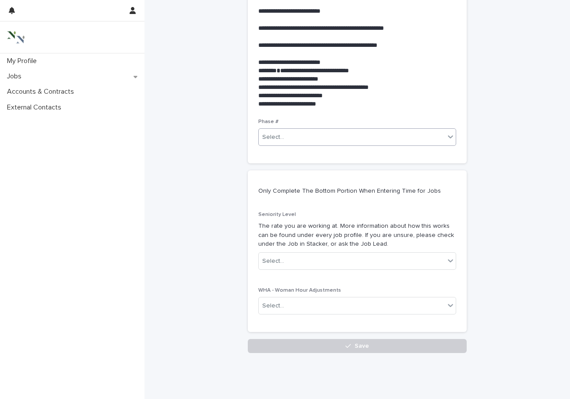
type textarea "**********"
click at [291, 131] on div "Select..." at bounding box center [352, 137] width 186 height 14
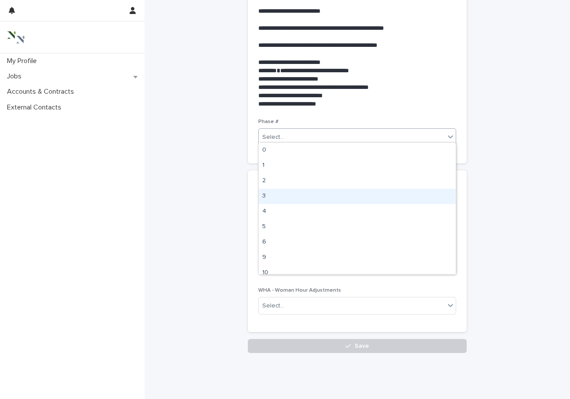
click at [274, 195] on div "3" at bounding box center [357, 196] width 197 height 15
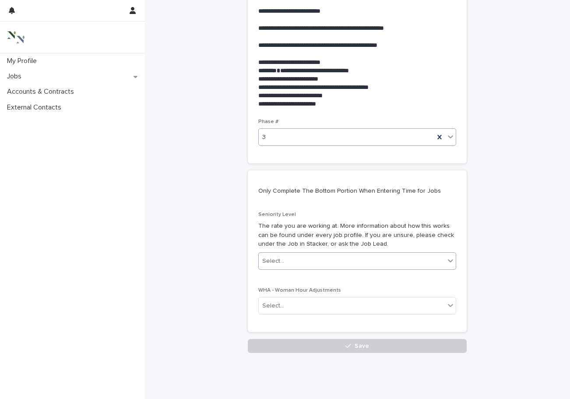
click at [280, 257] on div "Select..." at bounding box center [273, 261] width 22 height 9
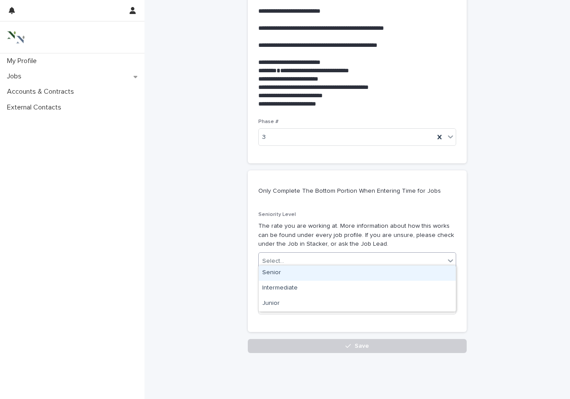
click at [277, 274] on div "Senior" at bounding box center [357, 272] width 197 height 15
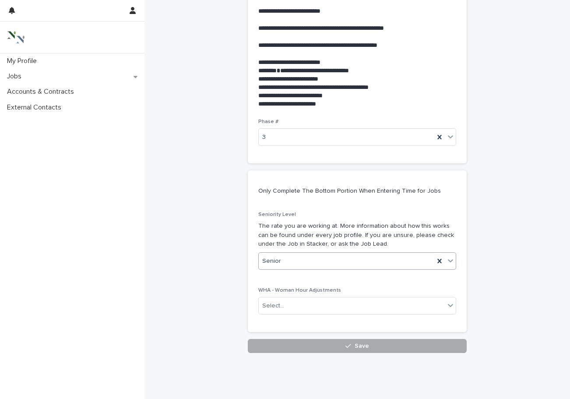
click at [271, 339] on button "Save" at bounding box center [357, 346] width 219 height 14
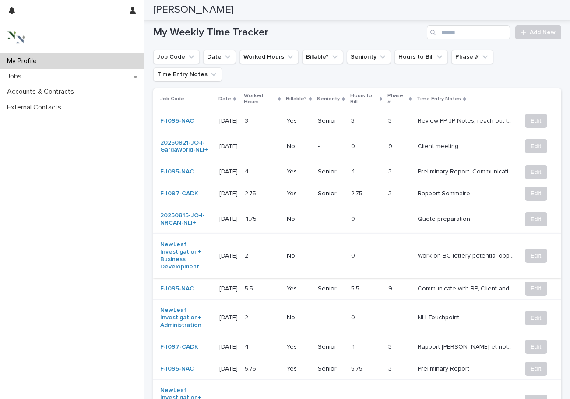
scroll to position [355, 0]
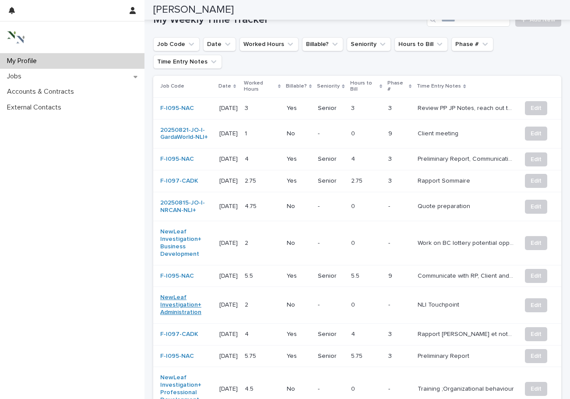
click at [194, 294] on link "NewLeaf Investigation+ Administration" at bounding box center [186, 305] width 52 height 22
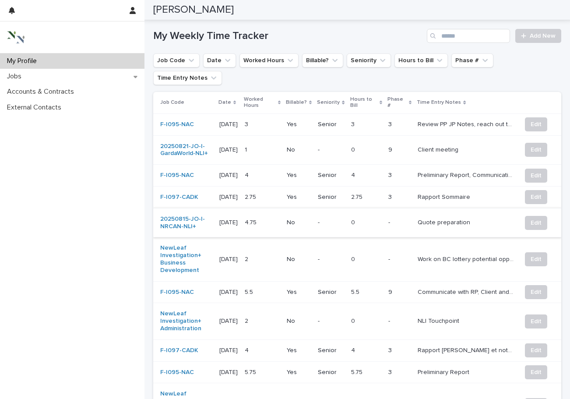
scroll to position [377, 0]
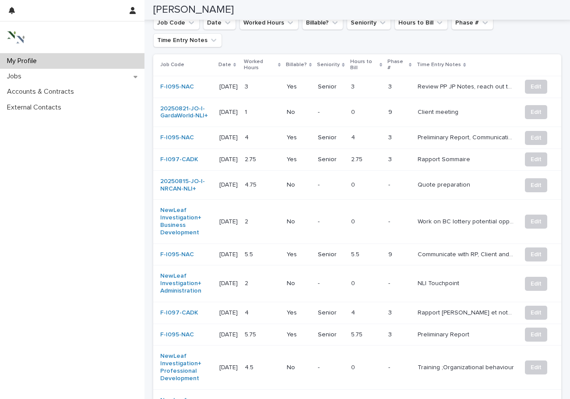
click at [352, 265] on td "0 0" at bounding box center [367, 283] width 38 height 36
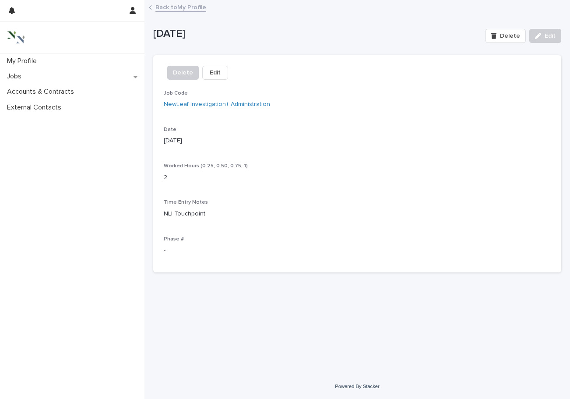
click at [220, 72] on button "Edit" at bounding box center [215, 73] width 26 height 14
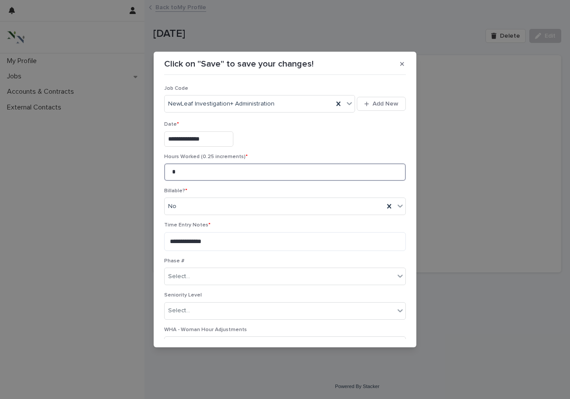
click at [199, 171] on input "*" at bounding box center [285, 172] width 242 height 18
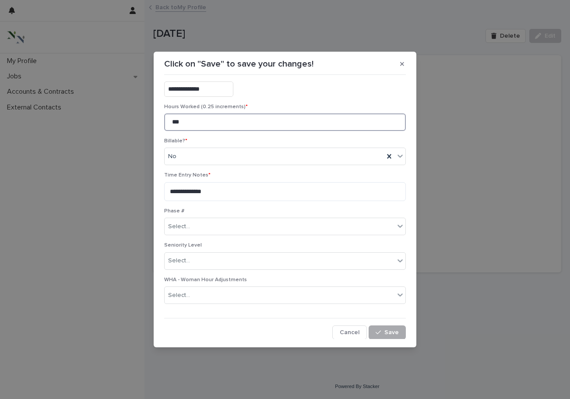
scroll to position [49, 0]
type input "***"
click at [381, 328] on button "Save" at bounding box center [387, 333] width 37 height 14
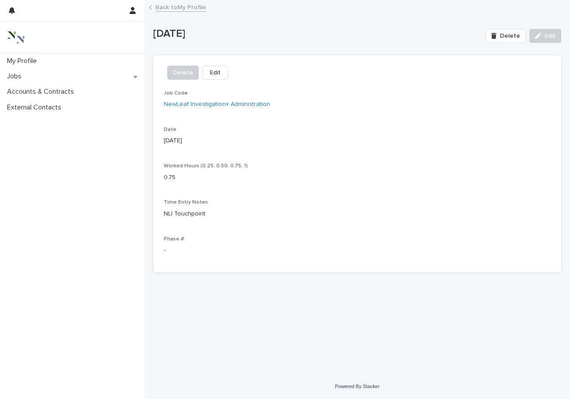
click at [167, 4] on link "Back to My Profile" at bounding box center [180, 7] width 51 height 10
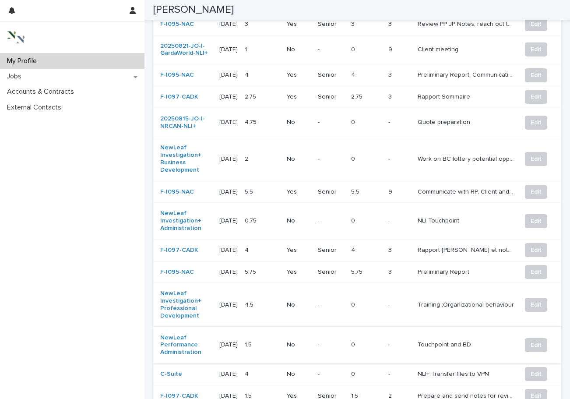
scroll to position [440, 0]
click at [538, 340] on span "Edit" at bounding box center [536, 344] width 11 height 9
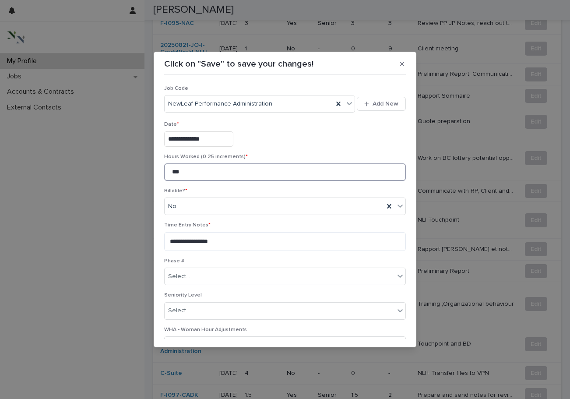
click at [211, 172] on input "***" at bounding box center [285, 172] width 242 height 18
type input "*"
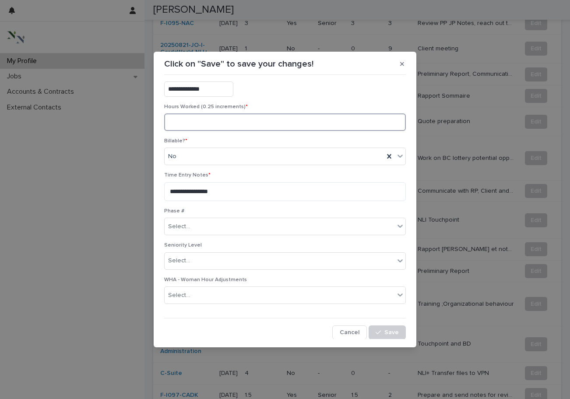
scroll to position [49, 0]
click at [400, 64] on icon "button" at bounding box center [402, 64] width 4 height 6
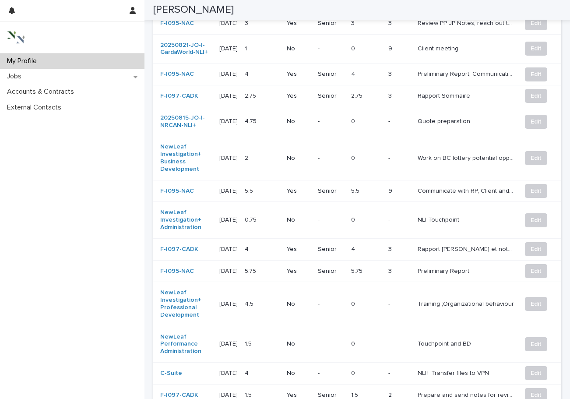
click at [299, 340] on p "No" at bounding box center [299, 343] width 24 height 7
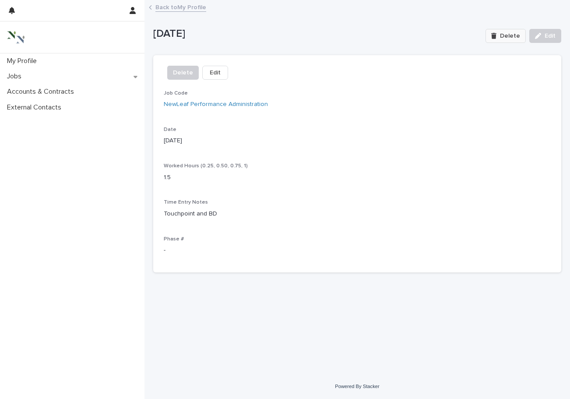
click at [497, 33] on icon "button" at bounding box center [493, 36] width 5 height 6
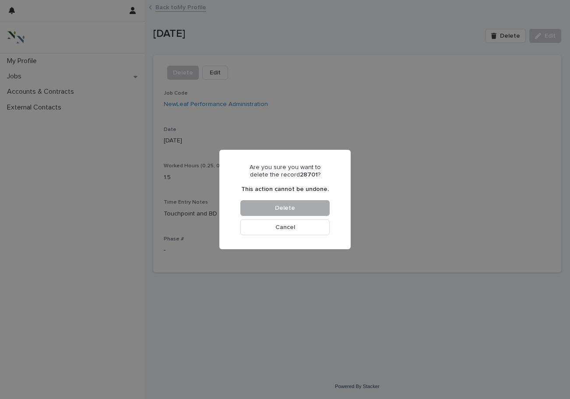
click at [311, 208] on button "Delete" at bounding box center [284, 208] width 89 height 16
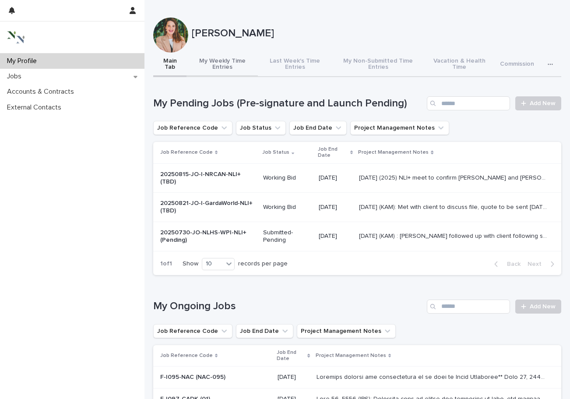
click at [215, 61] on button "My Weekly Time Entries" at bounding box center [222, 65] width 71 height 25
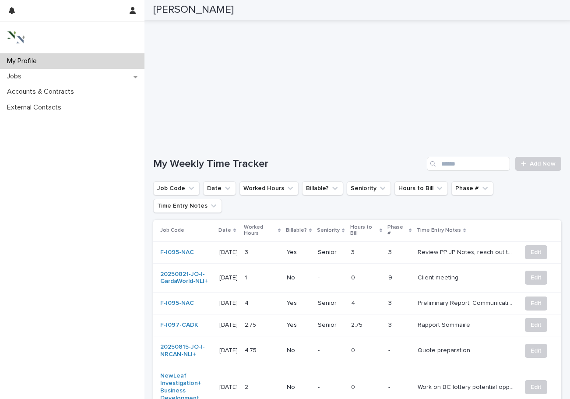
scroll to position [70, 0]
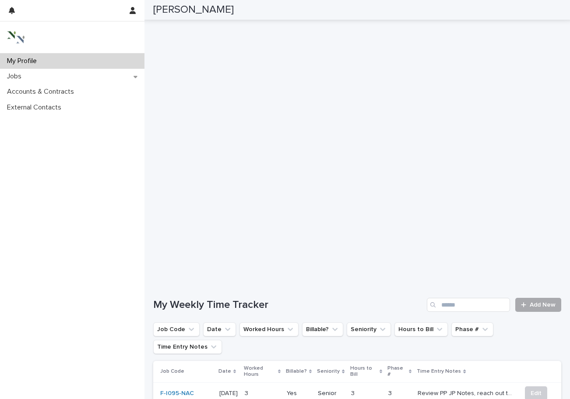
click at [543, 304] on span "Add New" at bounding box center [543, 305] width 26 height 6
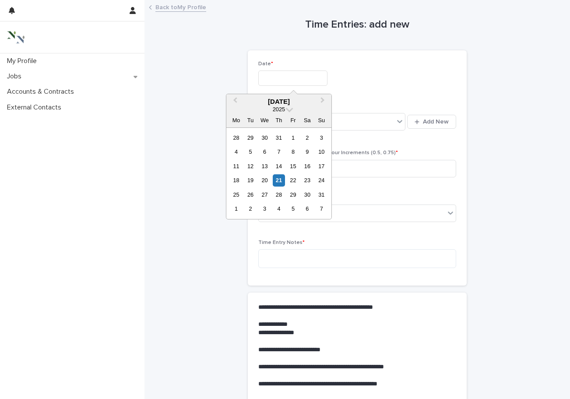
click at [286, 77] on input "text" at bounding box center [292, 77] width 69 height 15
click at [307, 180] on div "23" at bounding box center [307, 180] width 12 height 12
type input "**********"
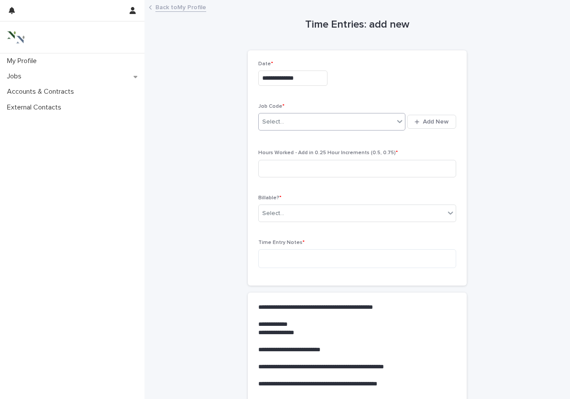
click at [280, 123] on div "Select..." at bounding box center [273, 121] width 22 height 9
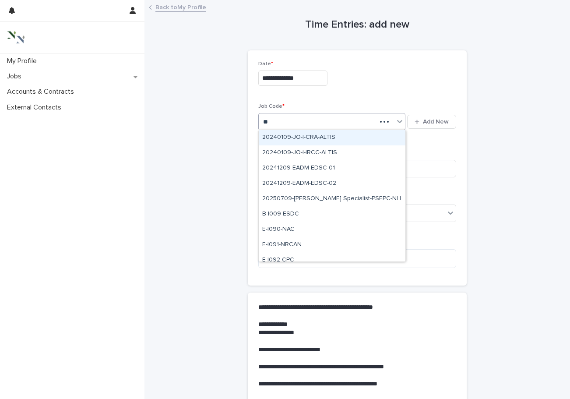
type input "***"
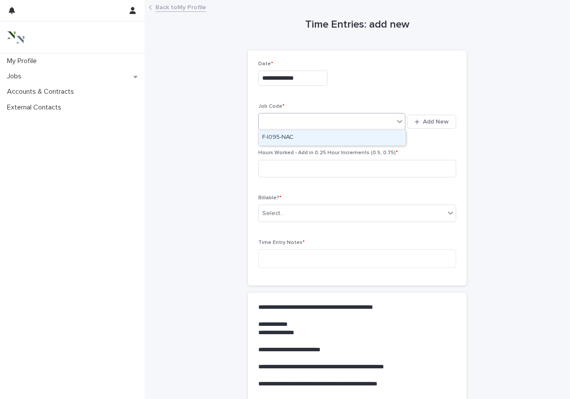
click at [282, 128] on div "095" at bounding box center [331, 122] width 147 height 18
click at [298, 123] on div "Select..." at bounding box center [326, 122] width 135 height 14
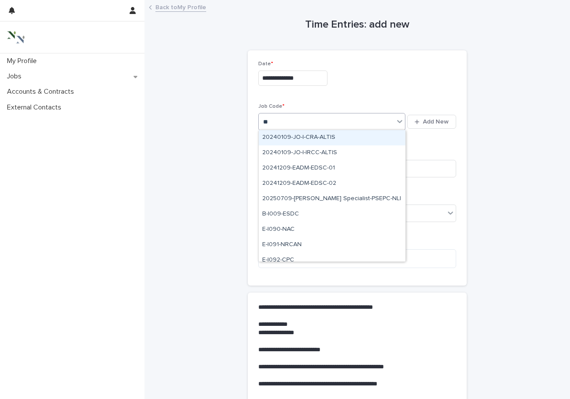
type input "***"
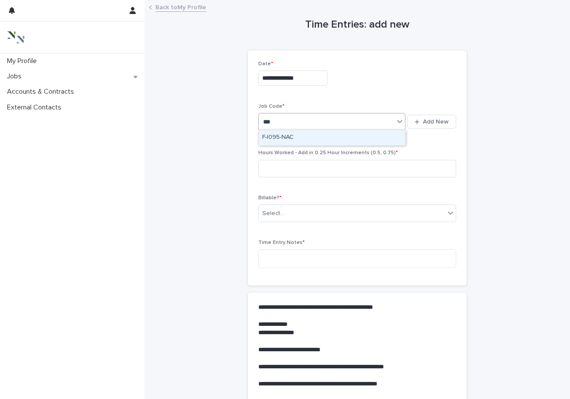
click at [298, 134] on div "F-I095-NAC" at bounding box center [332, 137] width 147 height 15
click at [279, 164] on input at bounding box center [357, 169] width 198 height 18
type input "*"
click at [273, 209] on div "Select..." at bounding box center [273, 213] width 22 height 9
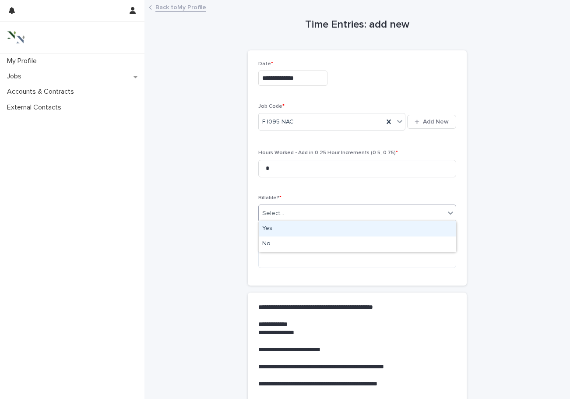
click at [271, 226] on div "Yes" at bounding box center [357, 228] width 197 height 15
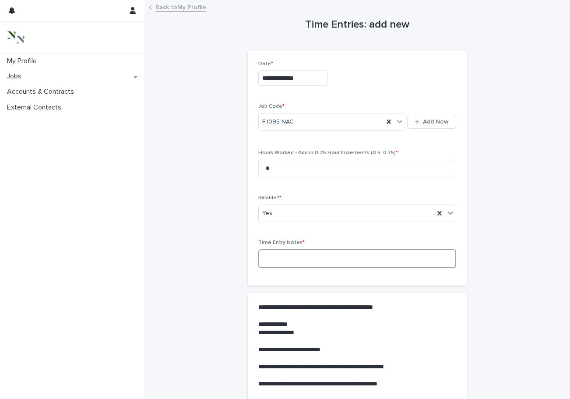
click at [269, 260] on textarea at bounding box center [357, 258] width 198 height 19
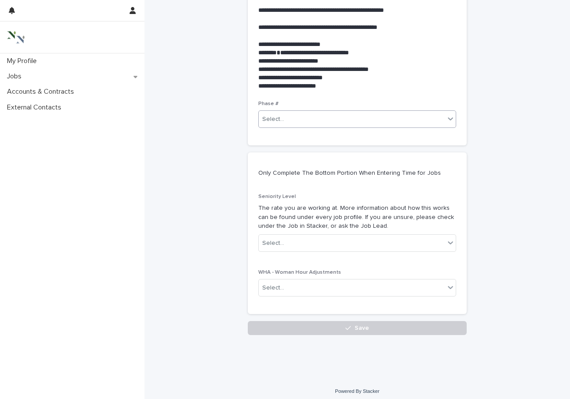
scroll to position [363, 0]
type textarea "**********"
click at [332, 120] on div "Select..." at bounding box center [357, 120] width 198 height 18
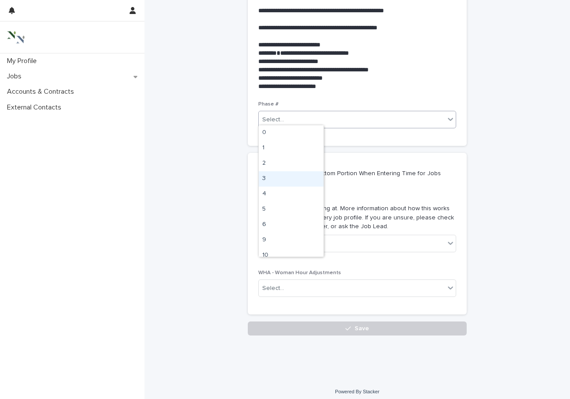
click at [296, 173] on div "3" at bounding box center [291, 178] width 65 height 15
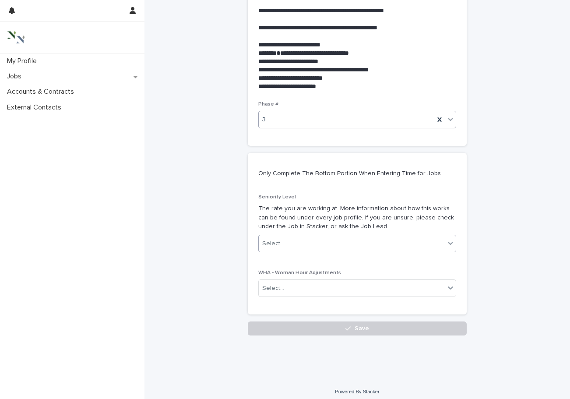
click at [279, 239] on div "Select..." at bounding box center [273, 243] width 22 height 9
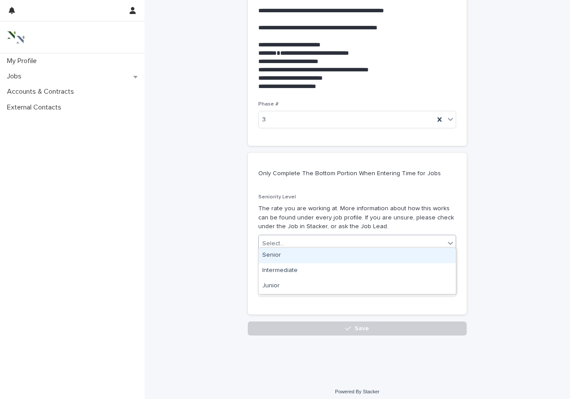
click at [274, 259] on div "Senior" at bounding box center [357, 255] width 197 height 15
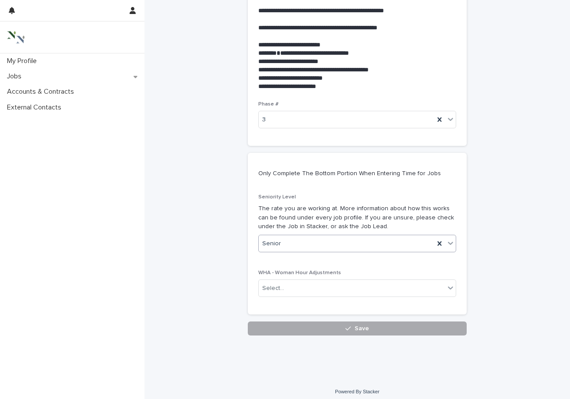
click at [264, 321] on button "Save" at bounding box center [357, 328] width 219 height 14
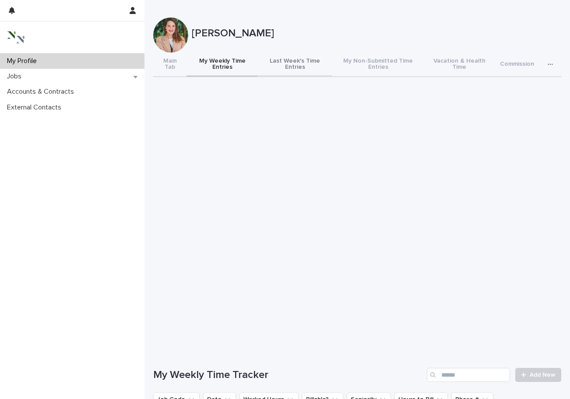
click at [296, 66] on button "Last Week's Time Entries" at bounding box center [295, 65] width 74 height 25
click at [219, 73] on button "My Weekly Time Entries" at bounding box center [222, 65] width 71 height 25
click at [299, 63] on button "Last Week's Time Entries" at bounding box center [295, 65] width 74 height 25
click at [243, 61] on button "My Weekly Time Entries" at bounding box center [222, 65] width 71 height 25
